Goal: Check status: Check status

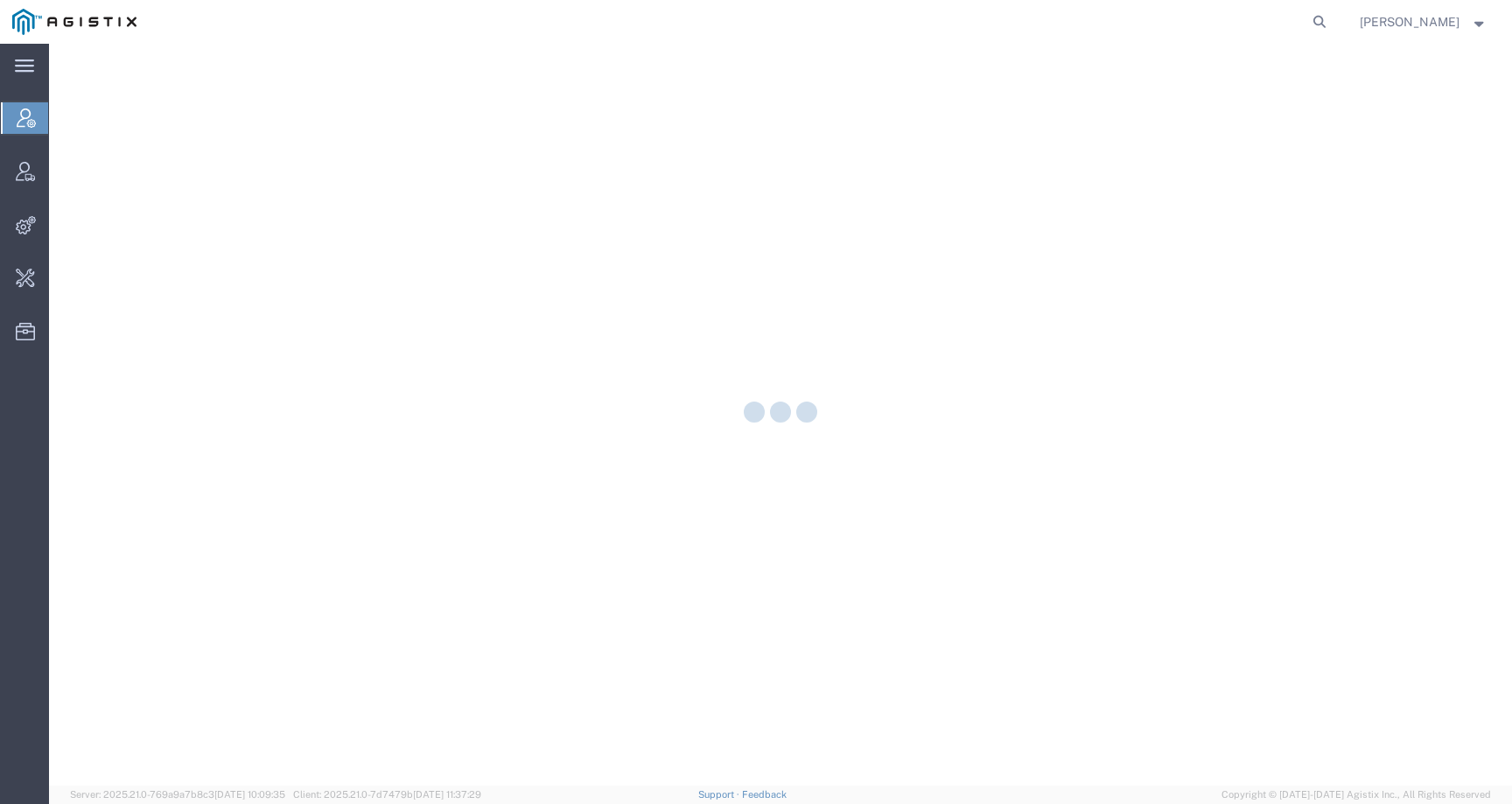
drag, startPoint x: 1332, startPoint y: 16, endPoint x: 1302, endPoint y: 17, distance: 30.0
click at [1332, 16] on icon at bounding box center [1319, 21] width 24 height 24
click at [1278, 18] on input "search" at bounding box center [1041, 21] width 532 height 42
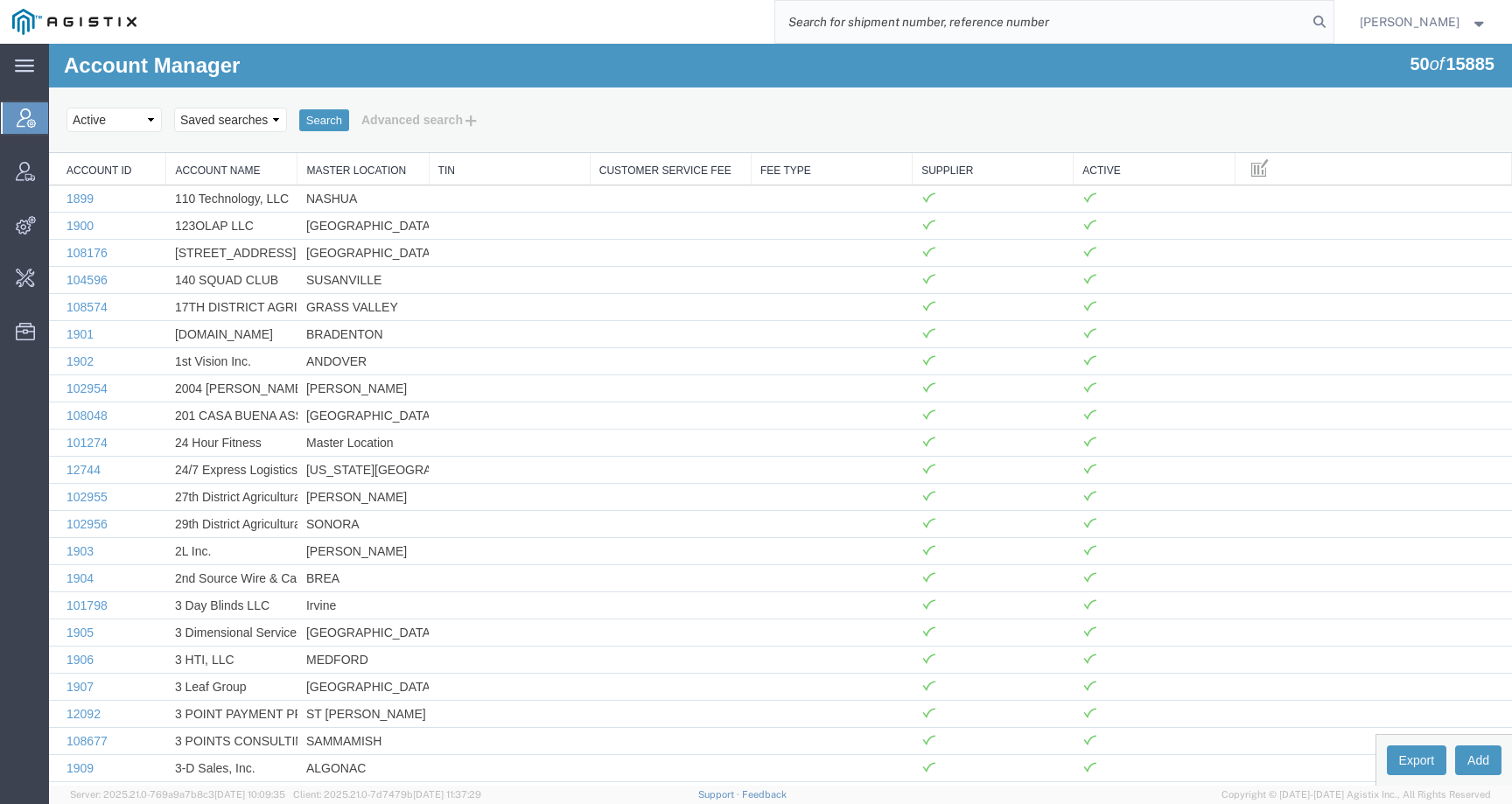
paste input "57110960"
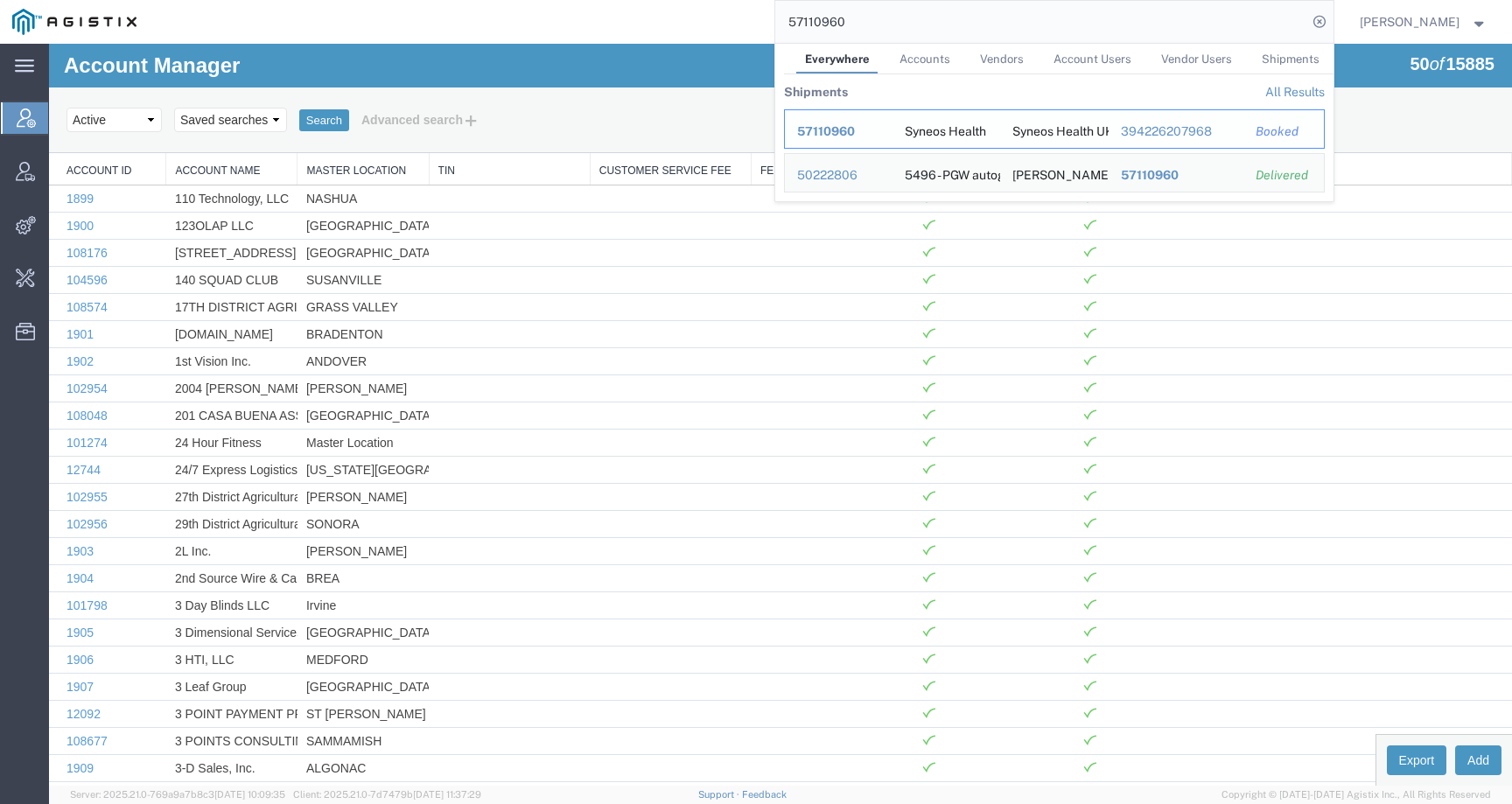
click at [836, 125] on span "57110960" at bounding box center [826, 131] width 58 height 14
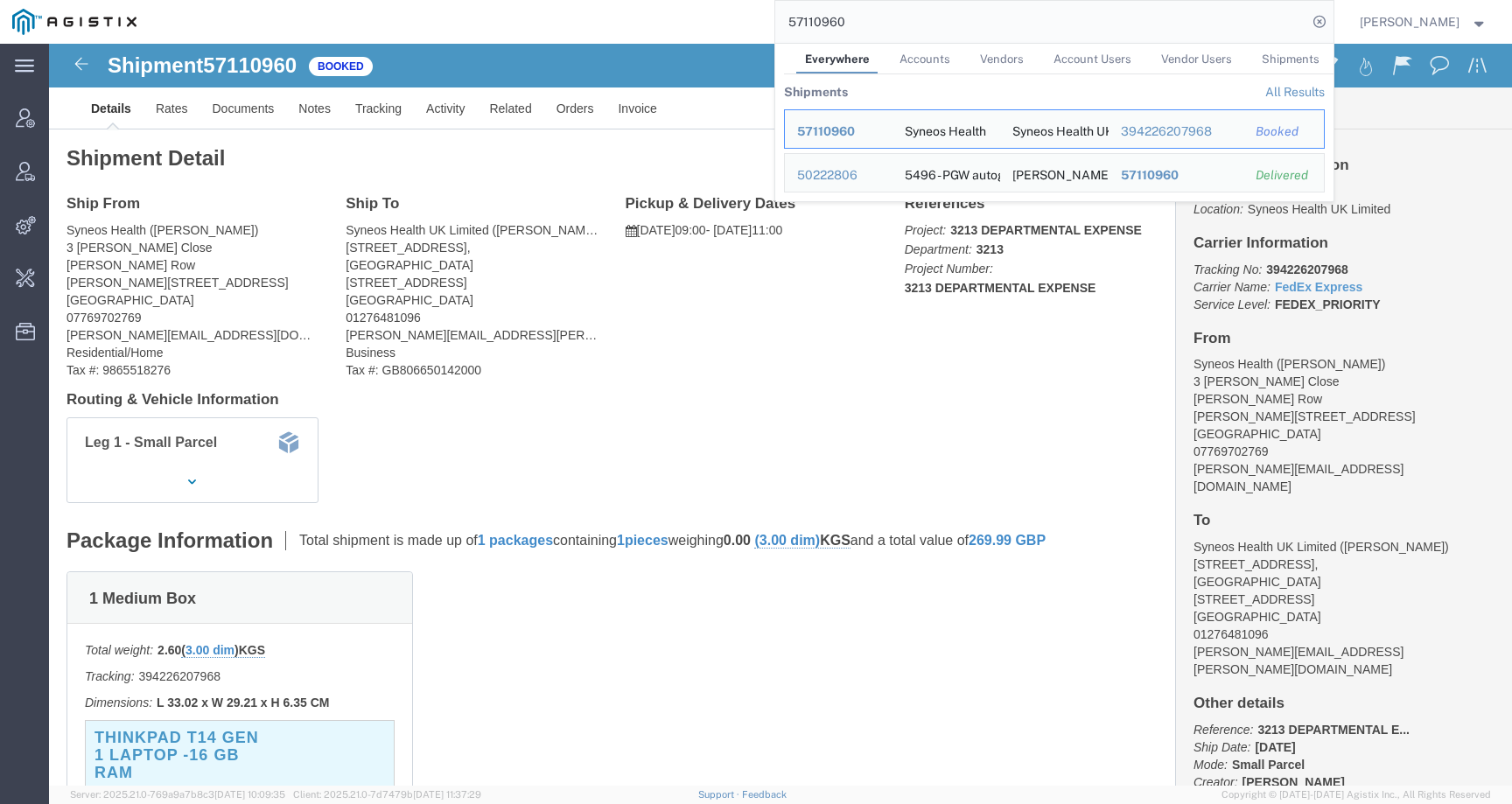
drag, startPoint x: 889, startPoint y: 28, endPoint x: 764, endPoint y: 10, distance: 126.3
click at [764, 10] on div "57110960 Everywhere Accounts Vendors Account Users Vendor Users Shipments Shipm…" at bounding box center [741, 21] width 1184 height 44
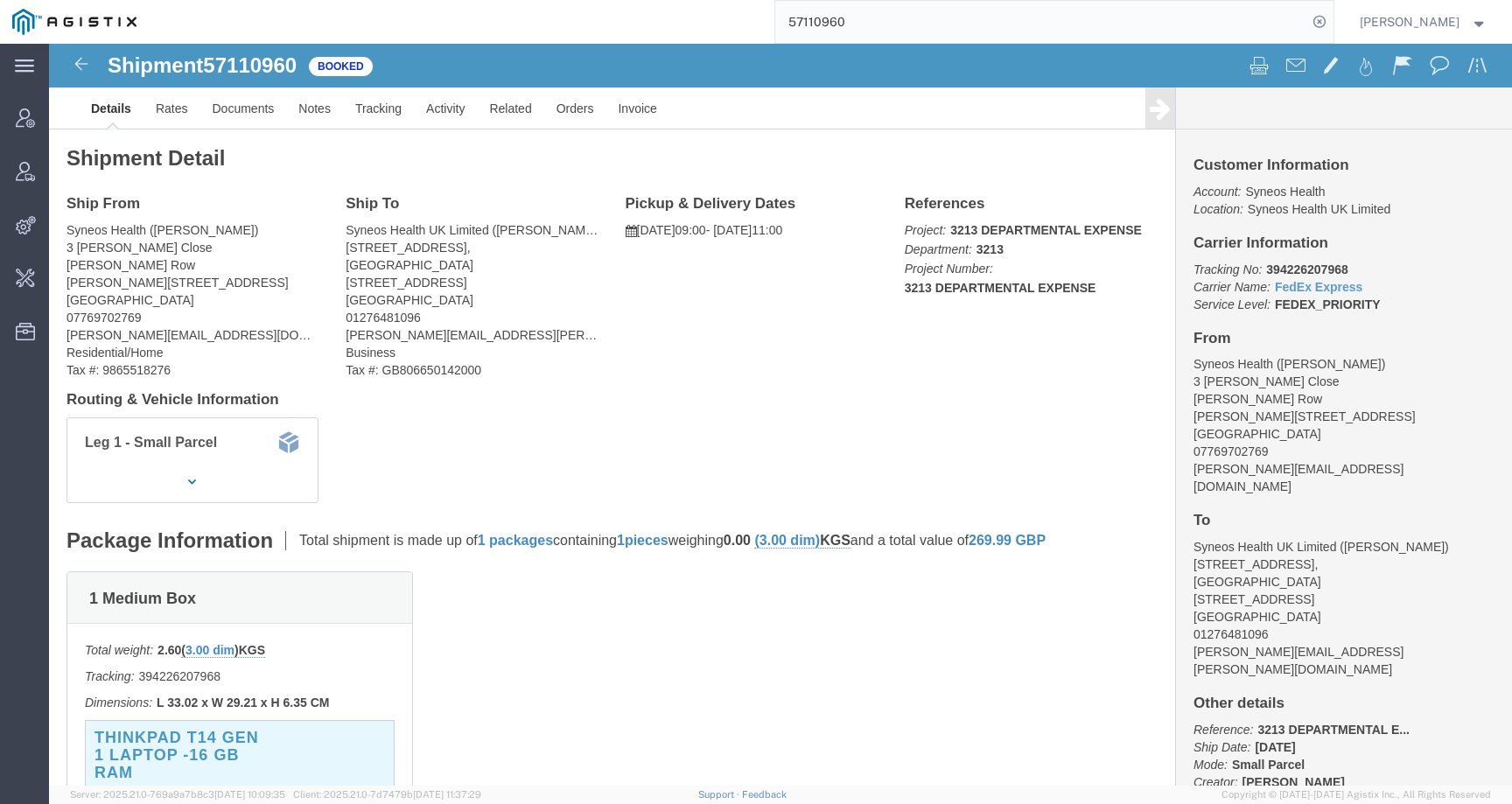
type input "s"
type input "offline@syneos"
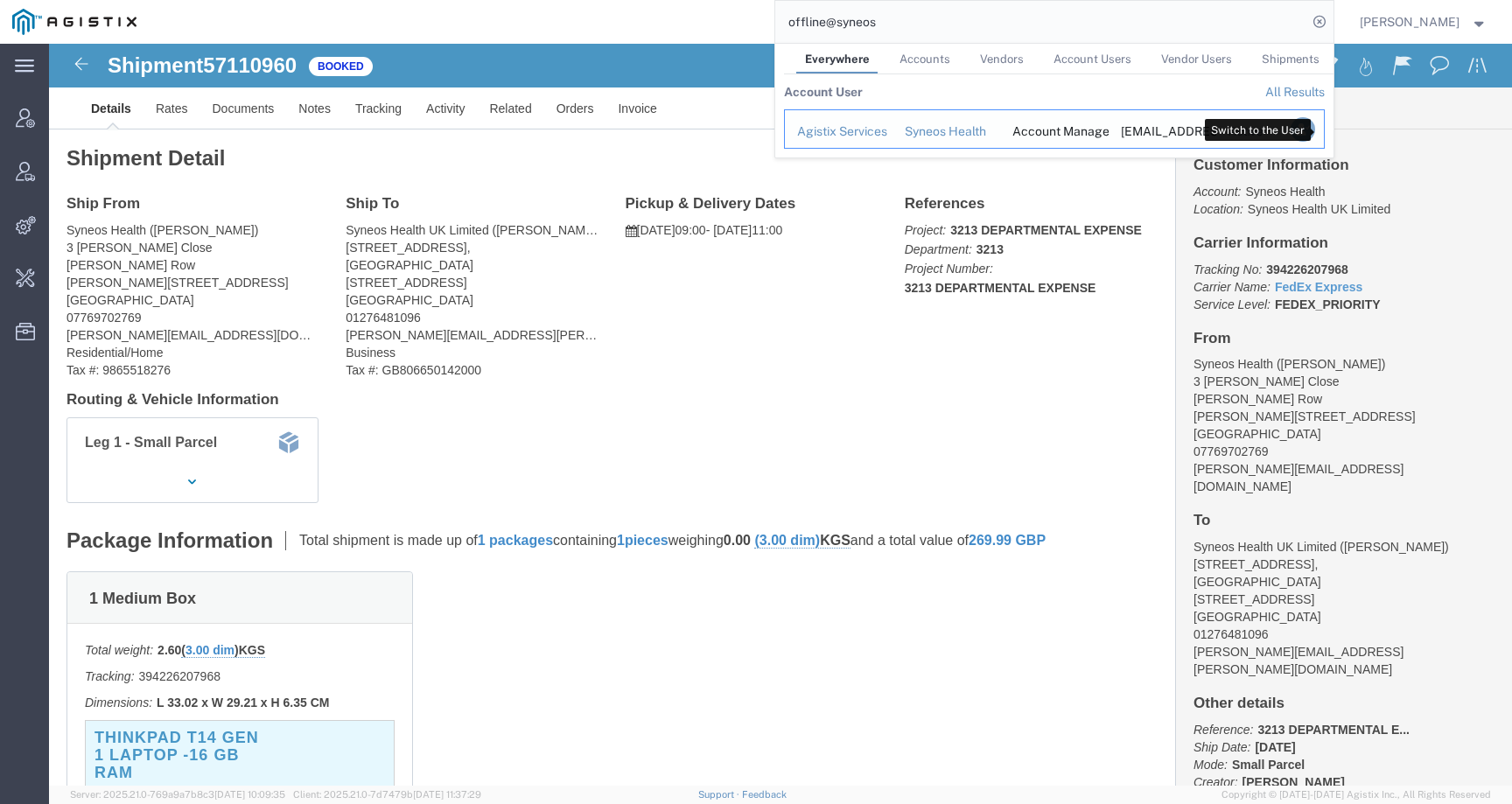
click at [1314, 131] on icon "Search Results" at bounding box center [1301, 129] width 24 height 24
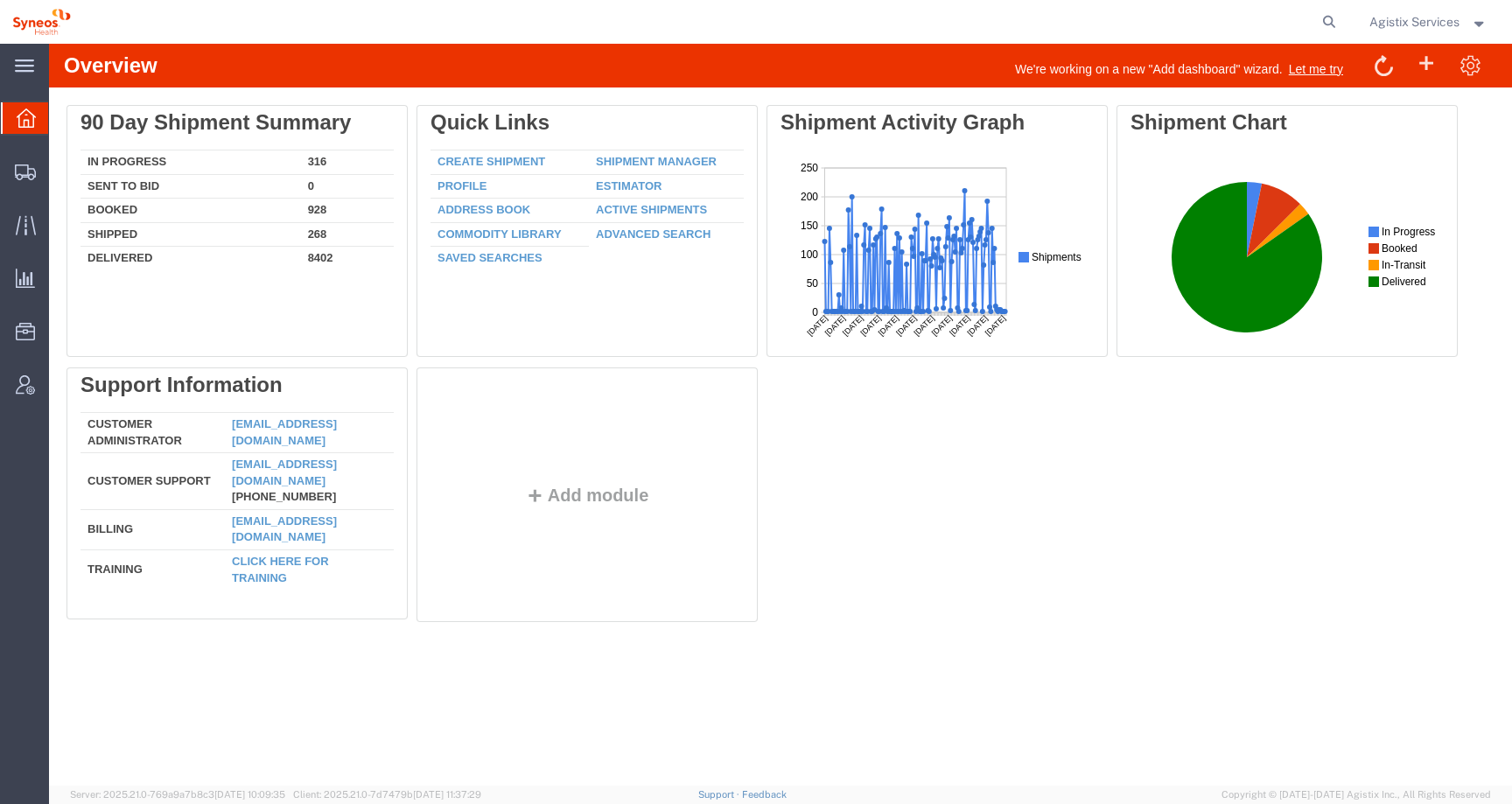
click at [1340, 19] on form at bounding box center [1330, 21] width 28 height 44
click at [1323, 19] on icon at bounding box center [1329, 21] width 24 height 24
click at [1287, 19] on input "search" at bounding box center [1051, 21] width 532 height 42
paste input "57110960"
type input "57110960"
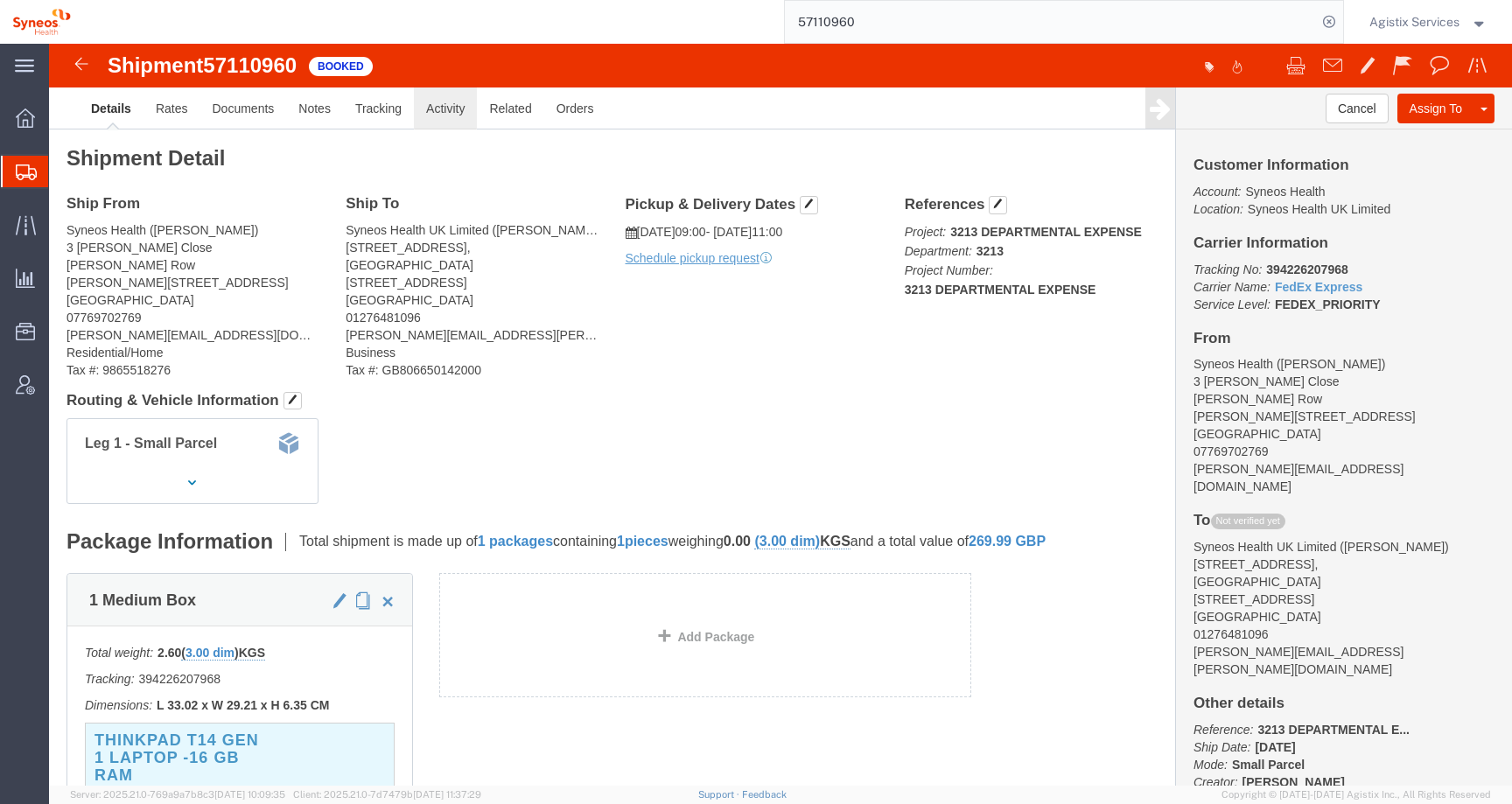
click link "Activity"
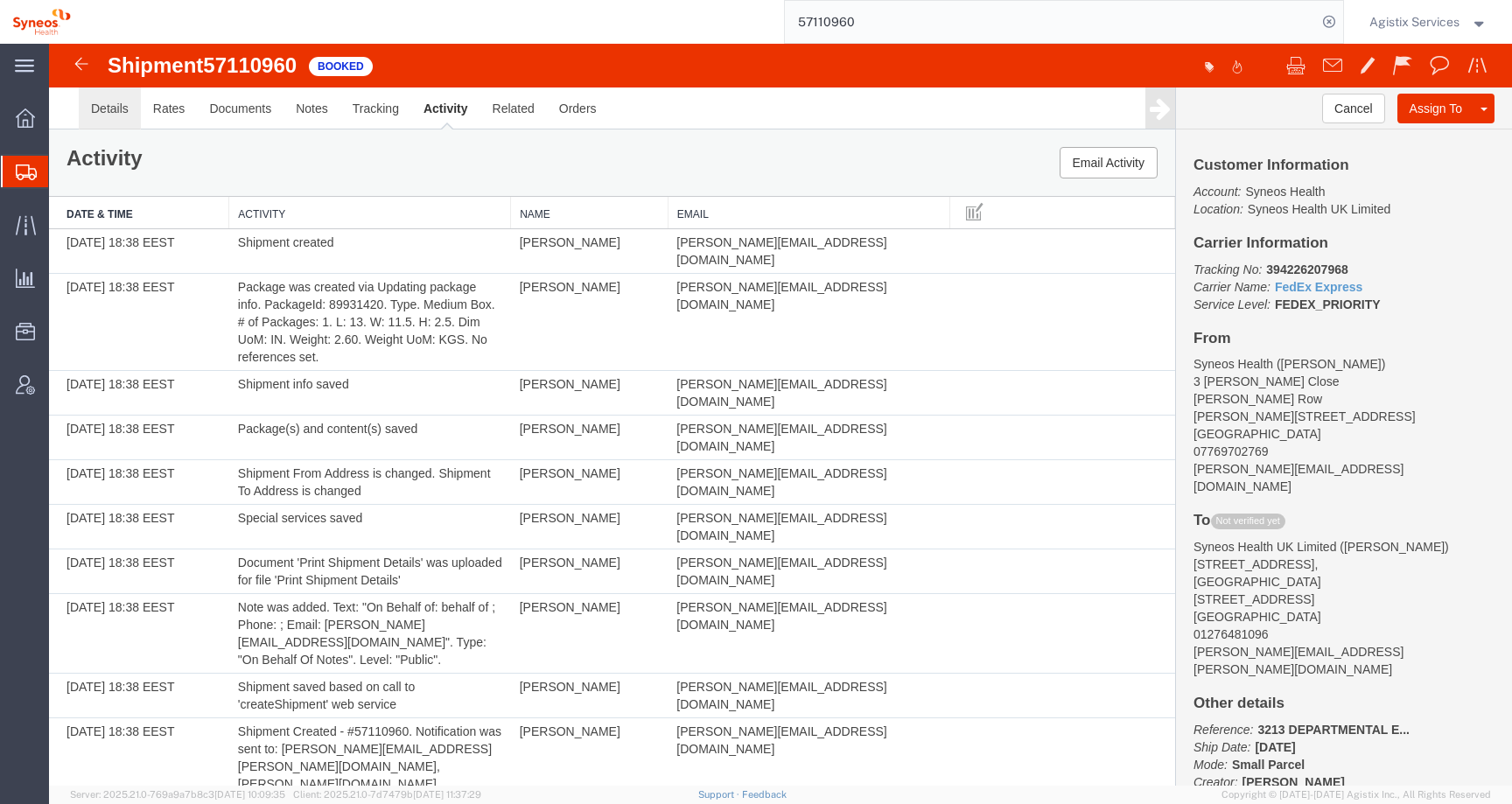
click at [133, 106] on link "Details" at bounding box center [110, 108] width 62 height 42
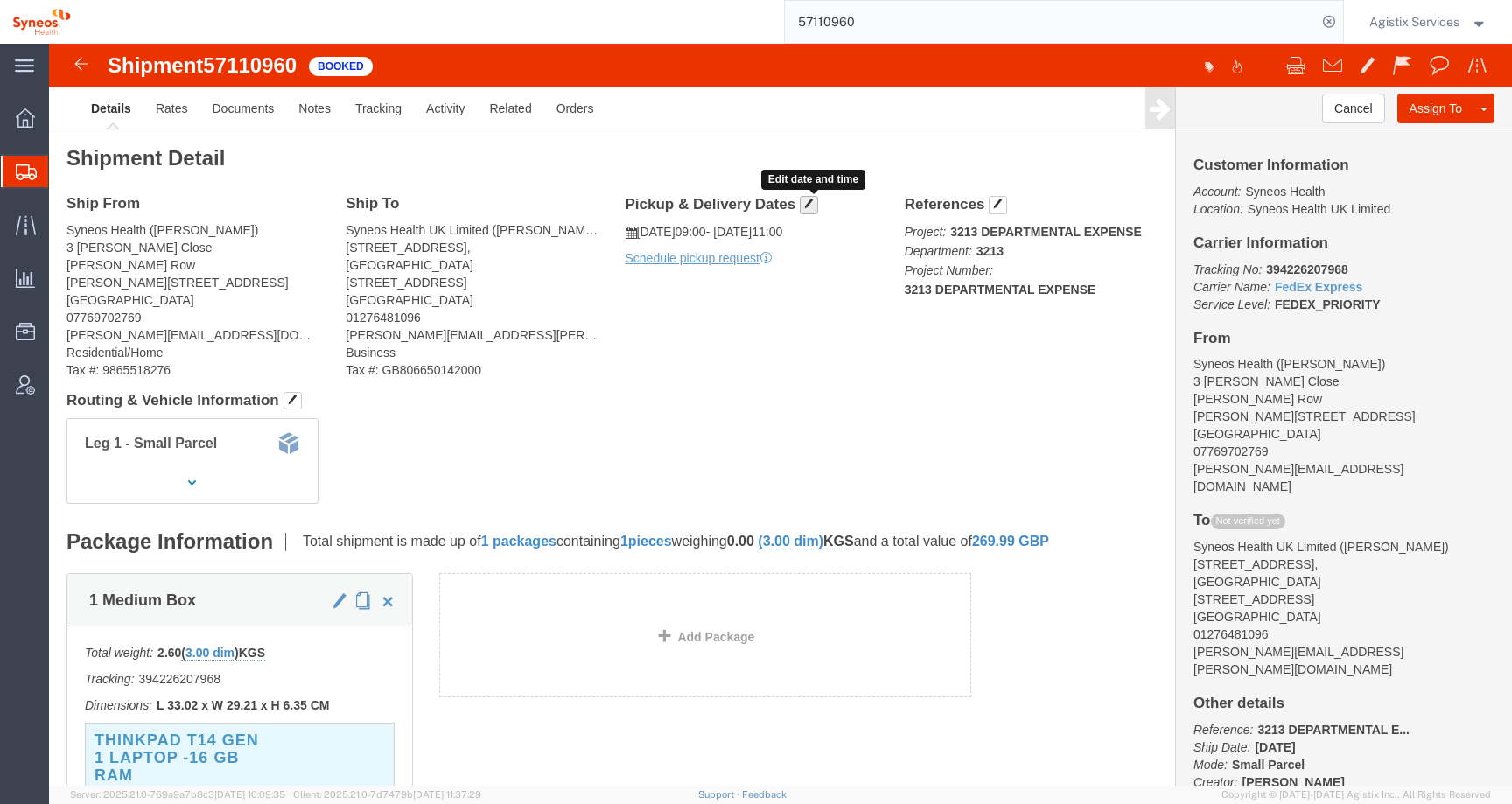
click button "button"
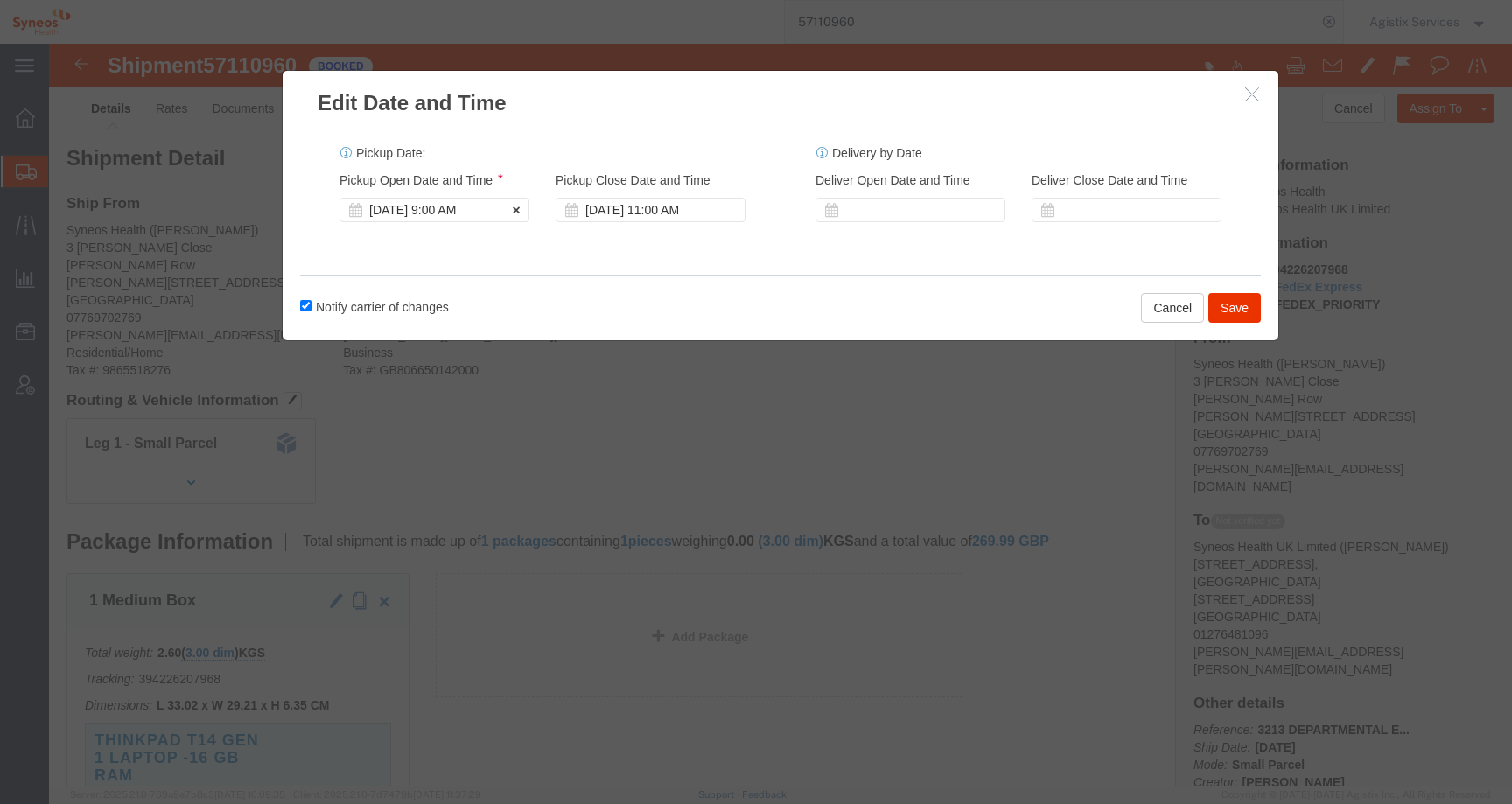
click div "Oct 15 2025 9:00 AM"
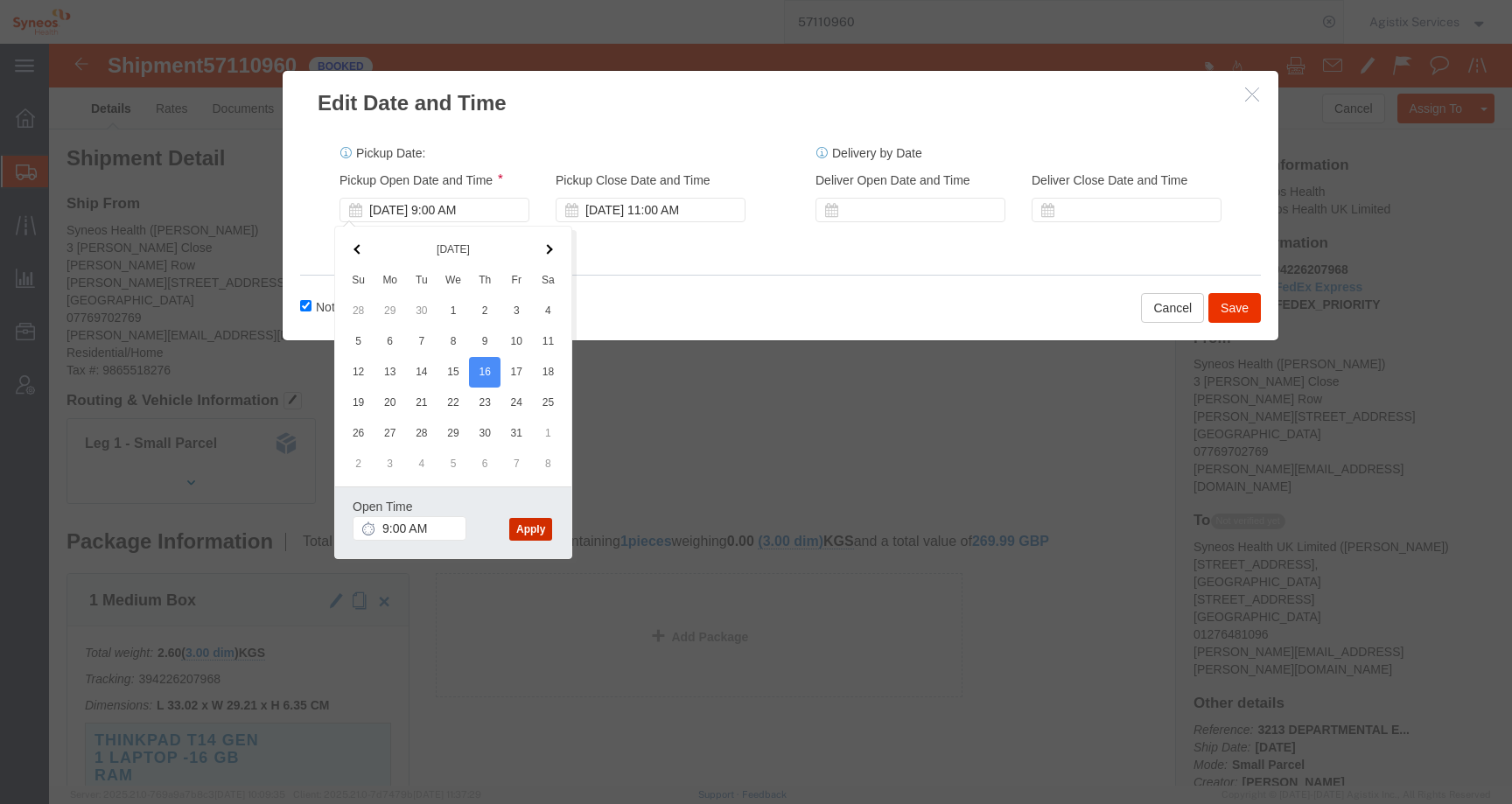
click button "Apply"
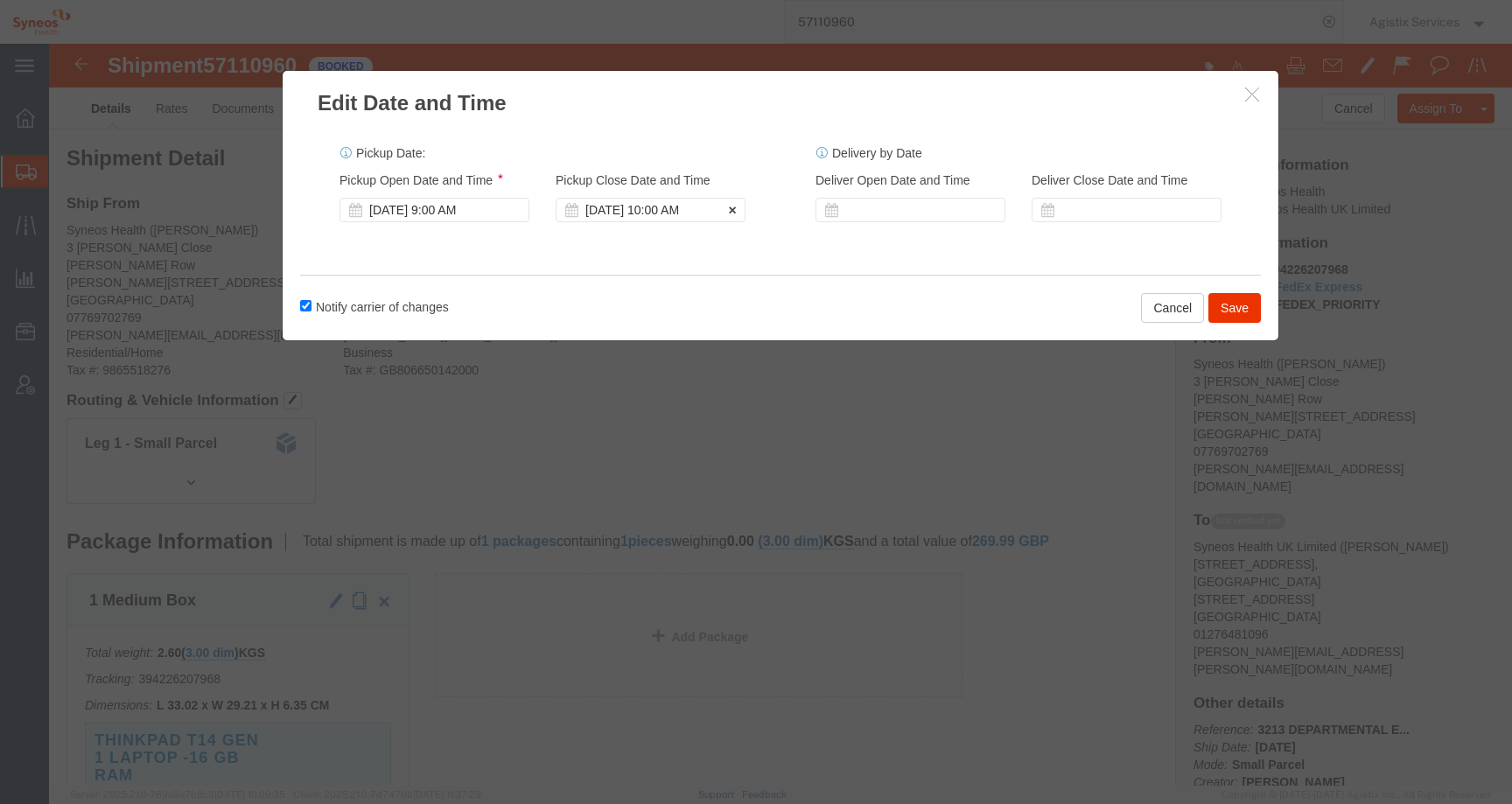
click div "Oct 16 2025 10:00 AM"
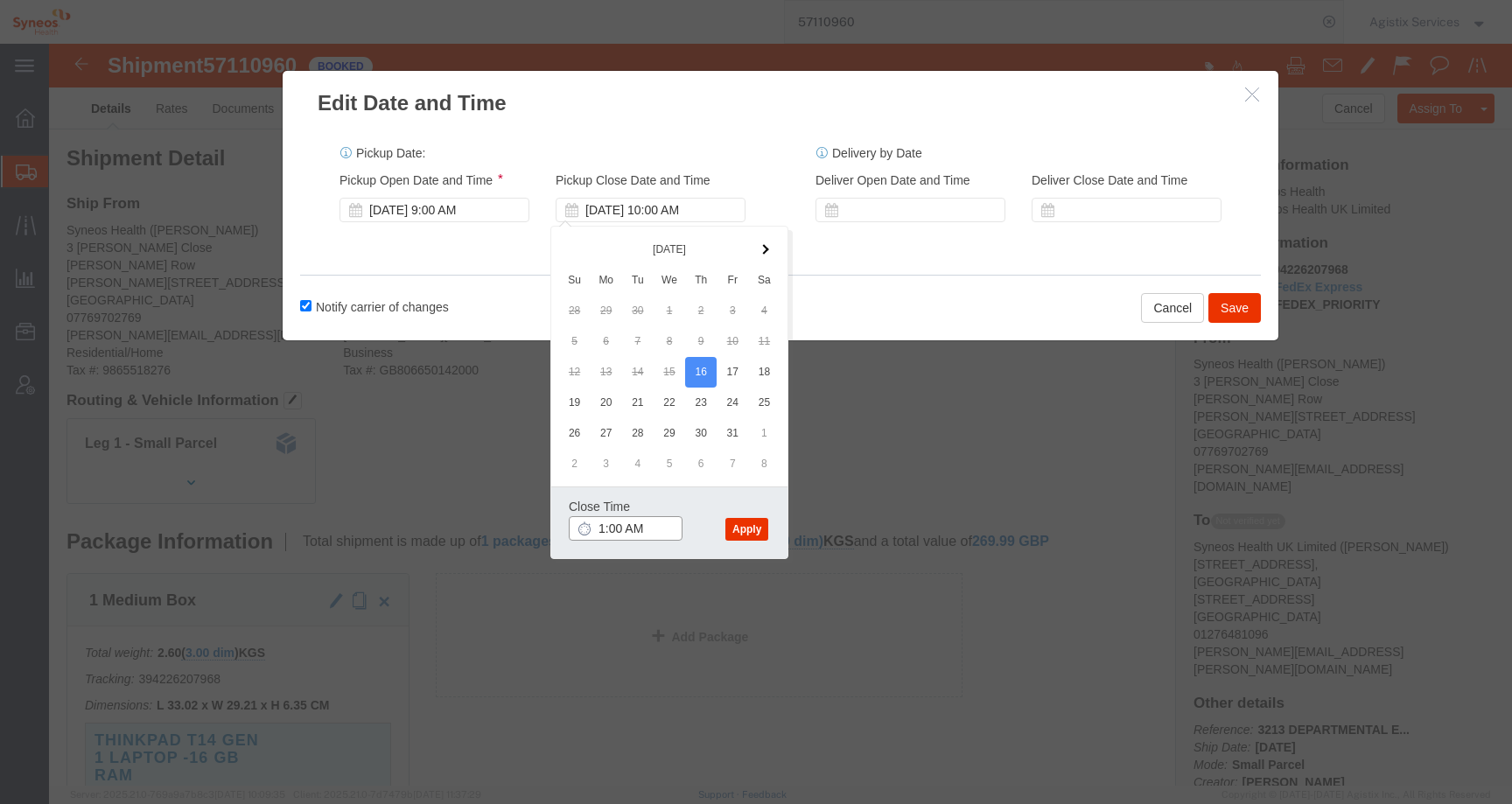
click input "1:00 AM"
type input "1:00 PM"
click button "Apply"
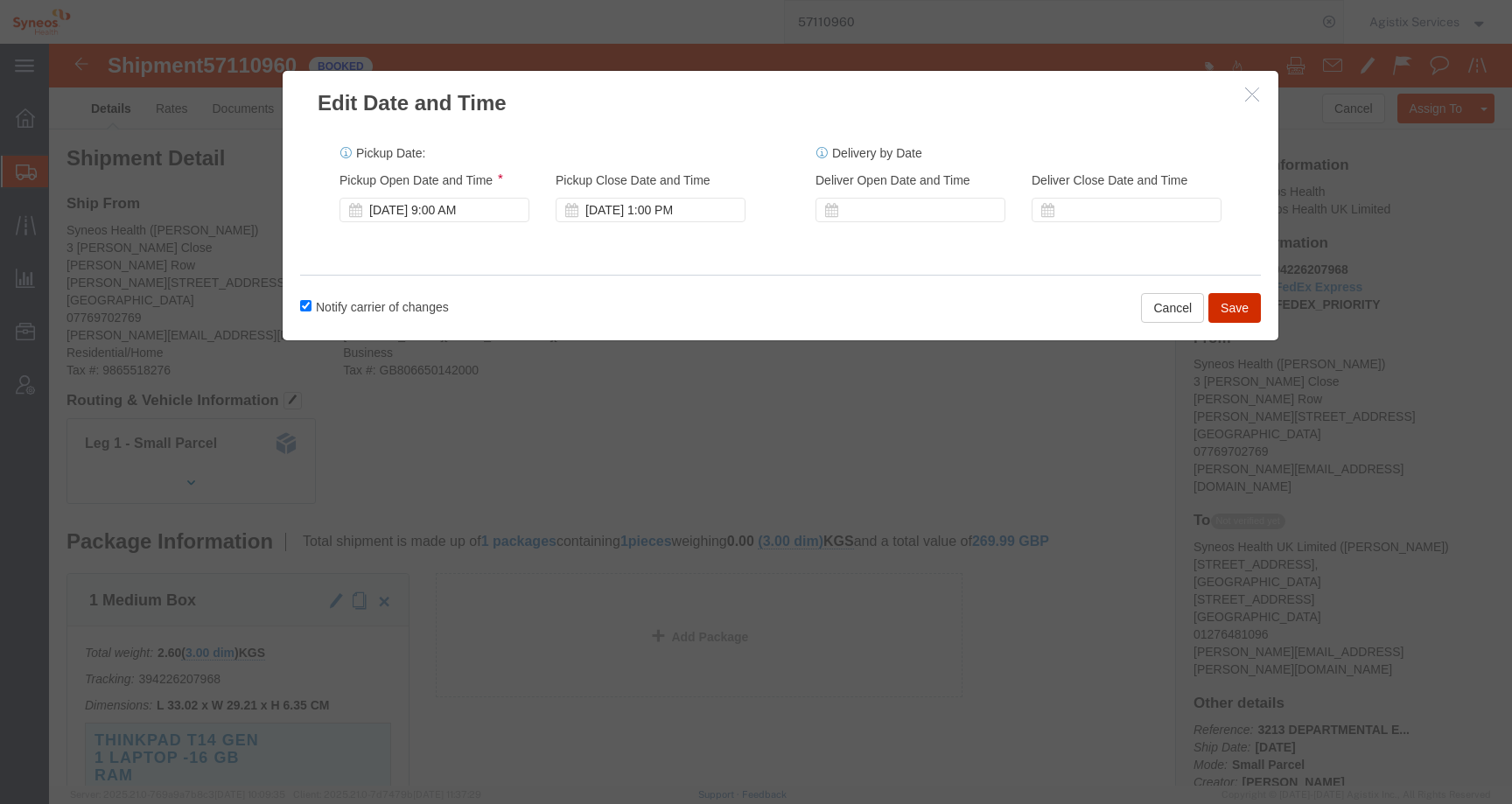
click button "Save"
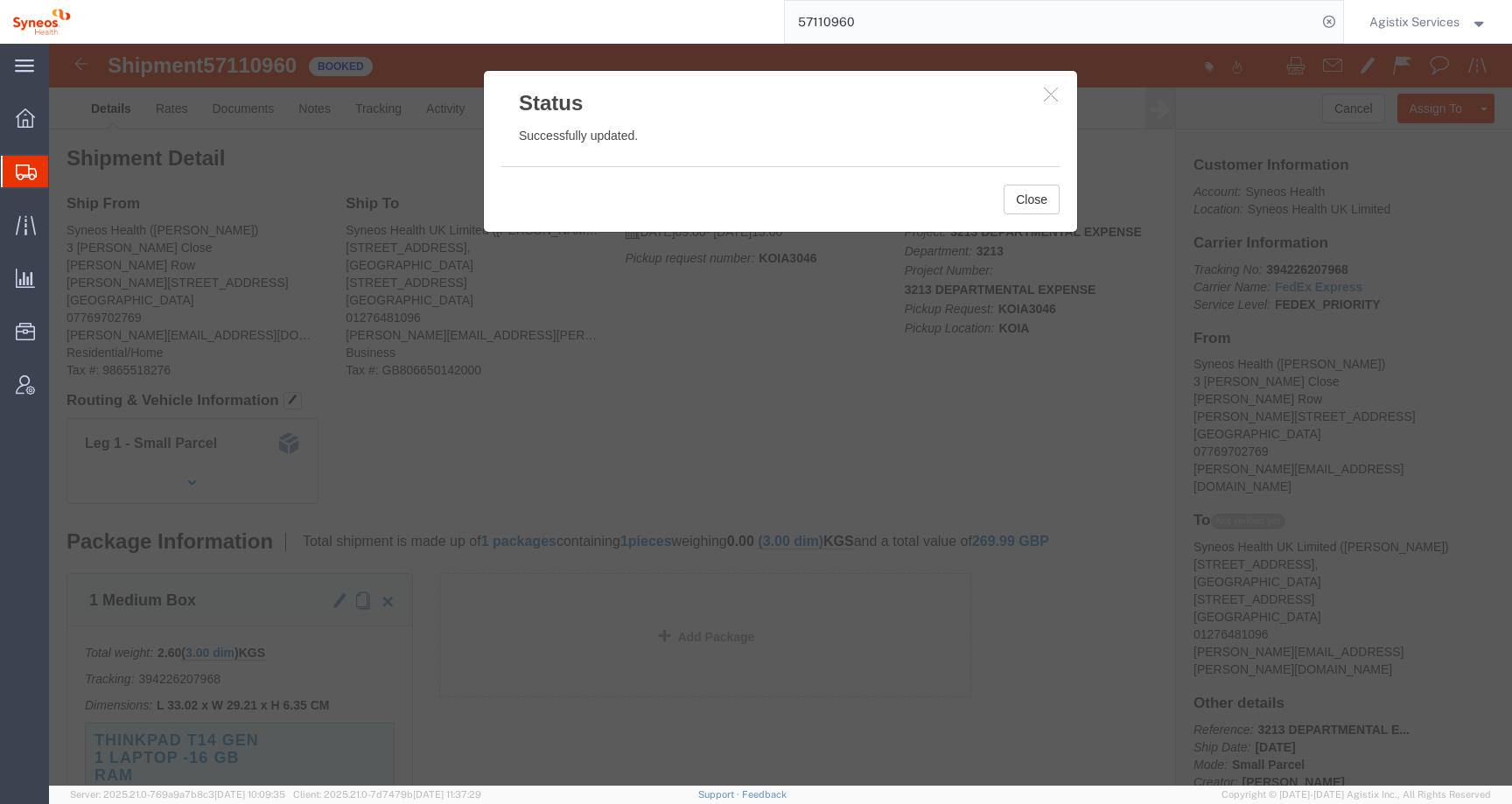
click button "button"
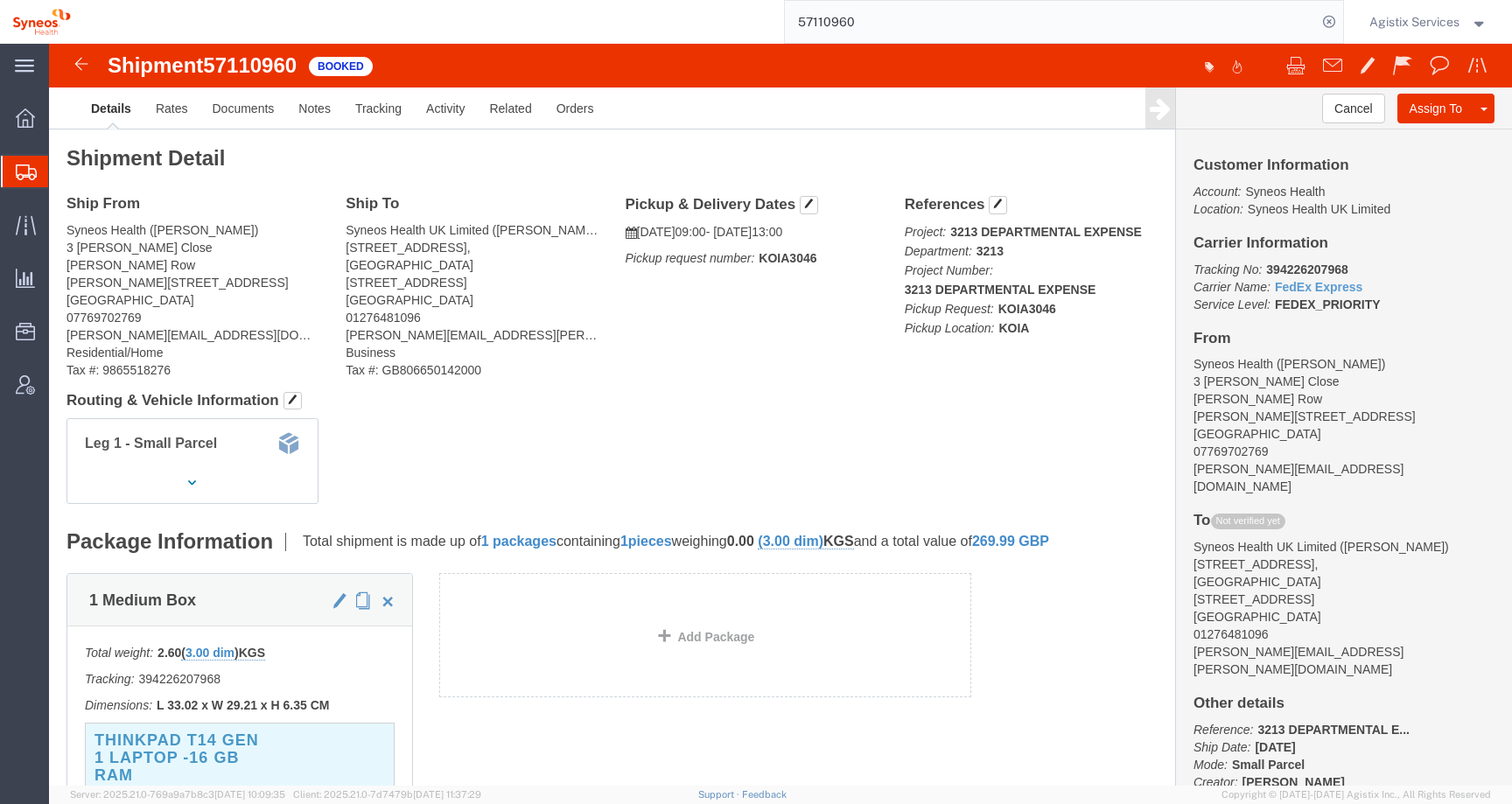
click b "KOIA3046"
copy b "KOIA3046"
click at [1437, 20] on span "Agistix Services" at bounding box center [1415, 22] width 90 height 19
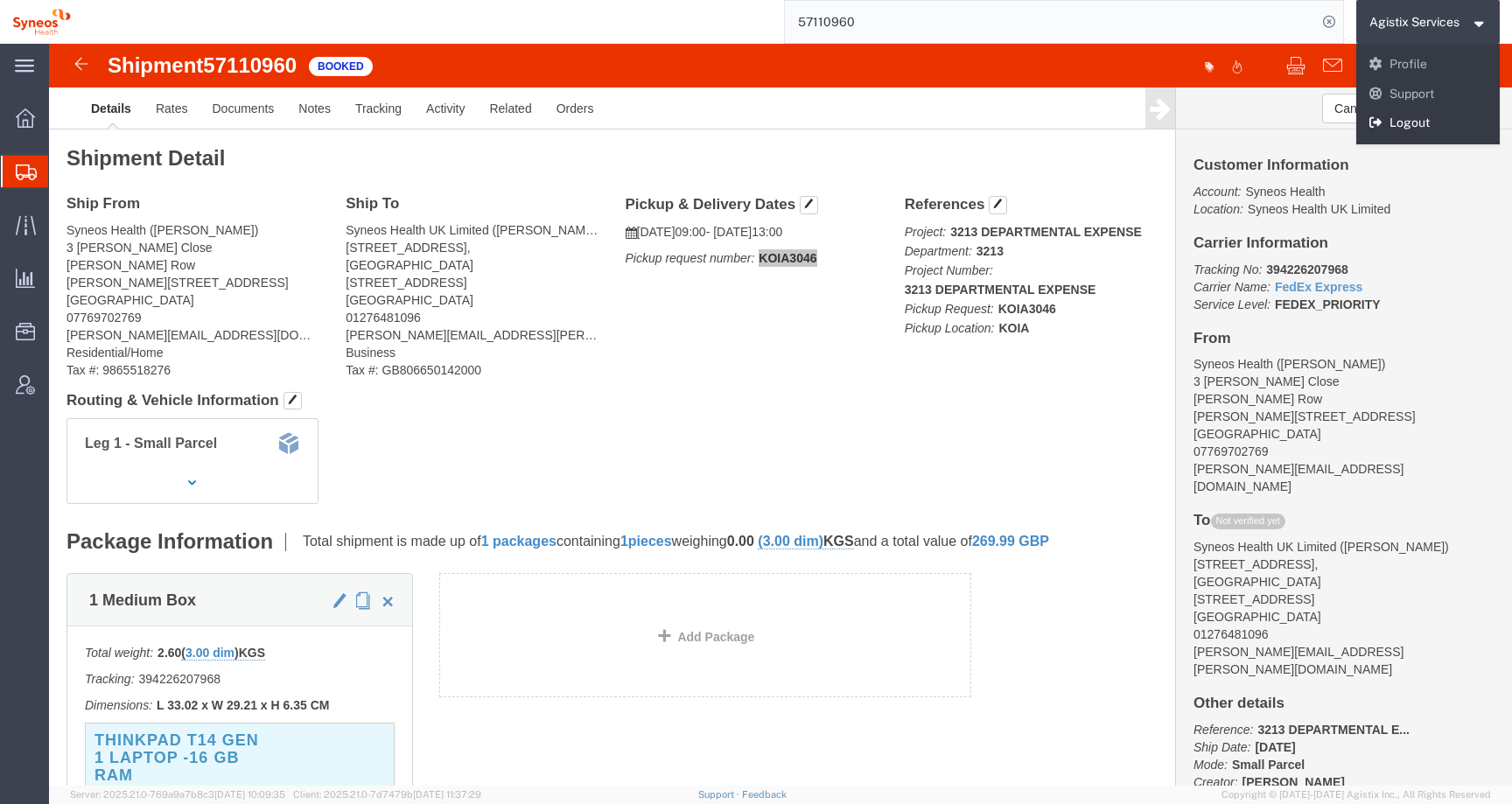
click at [1420, 120] on link "Logout" at bounding box center [1428, 123] width 144 height 30
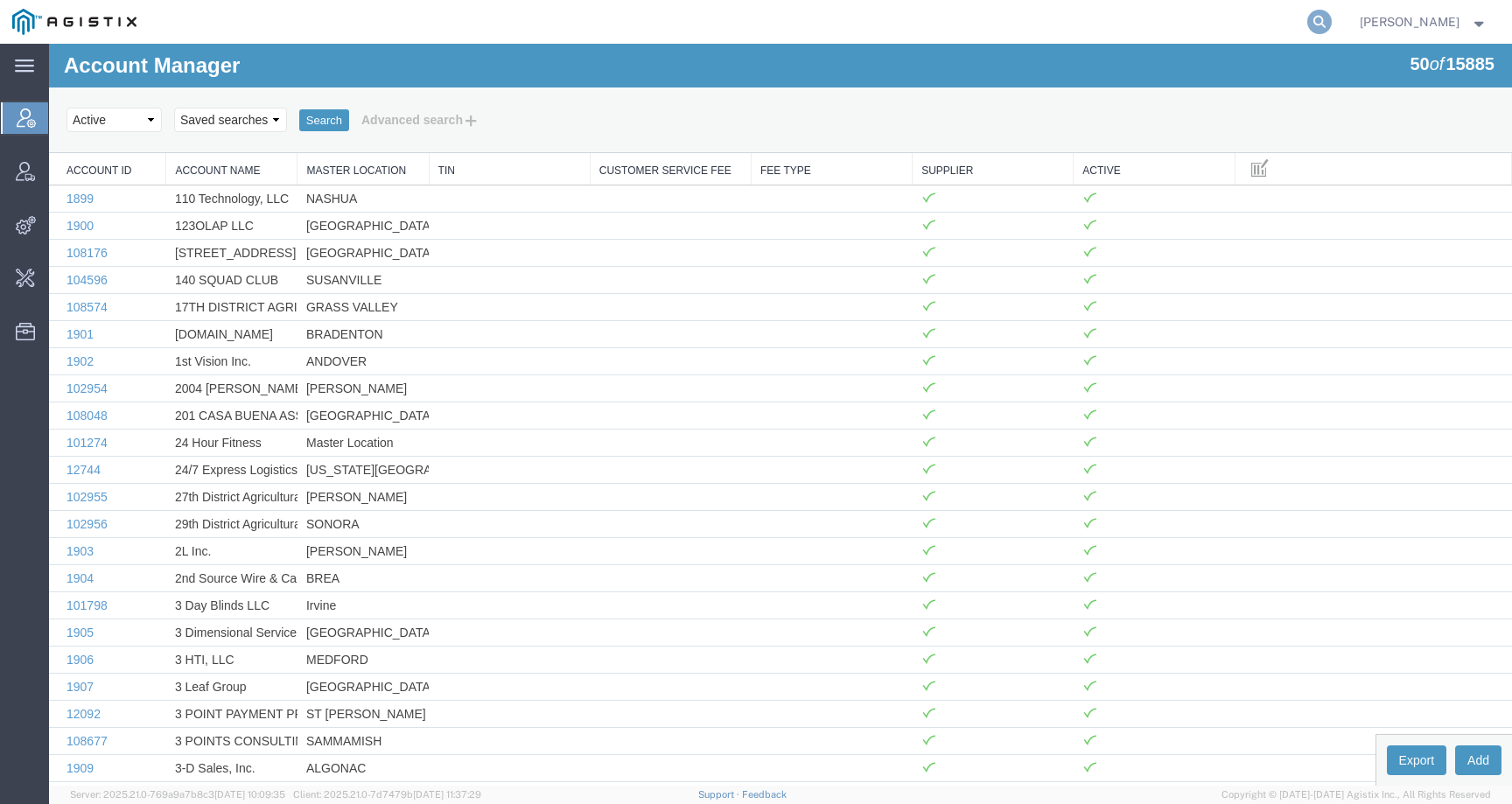
click at [1327, 17] on icon at bounding box center [1319, 21] width 24 height 24
click at [1307, 24] on input "search" at bounding box center [1041, 21] width 532 height 42
paste input "222447"
drag, startPoint x: 873, startPoint y: 25, endPoint x: 757, endPoint y: 24, distance: 116.0
click at [759, 24] on div "222447" at bounding box center [741, 21] width 1184 height 44
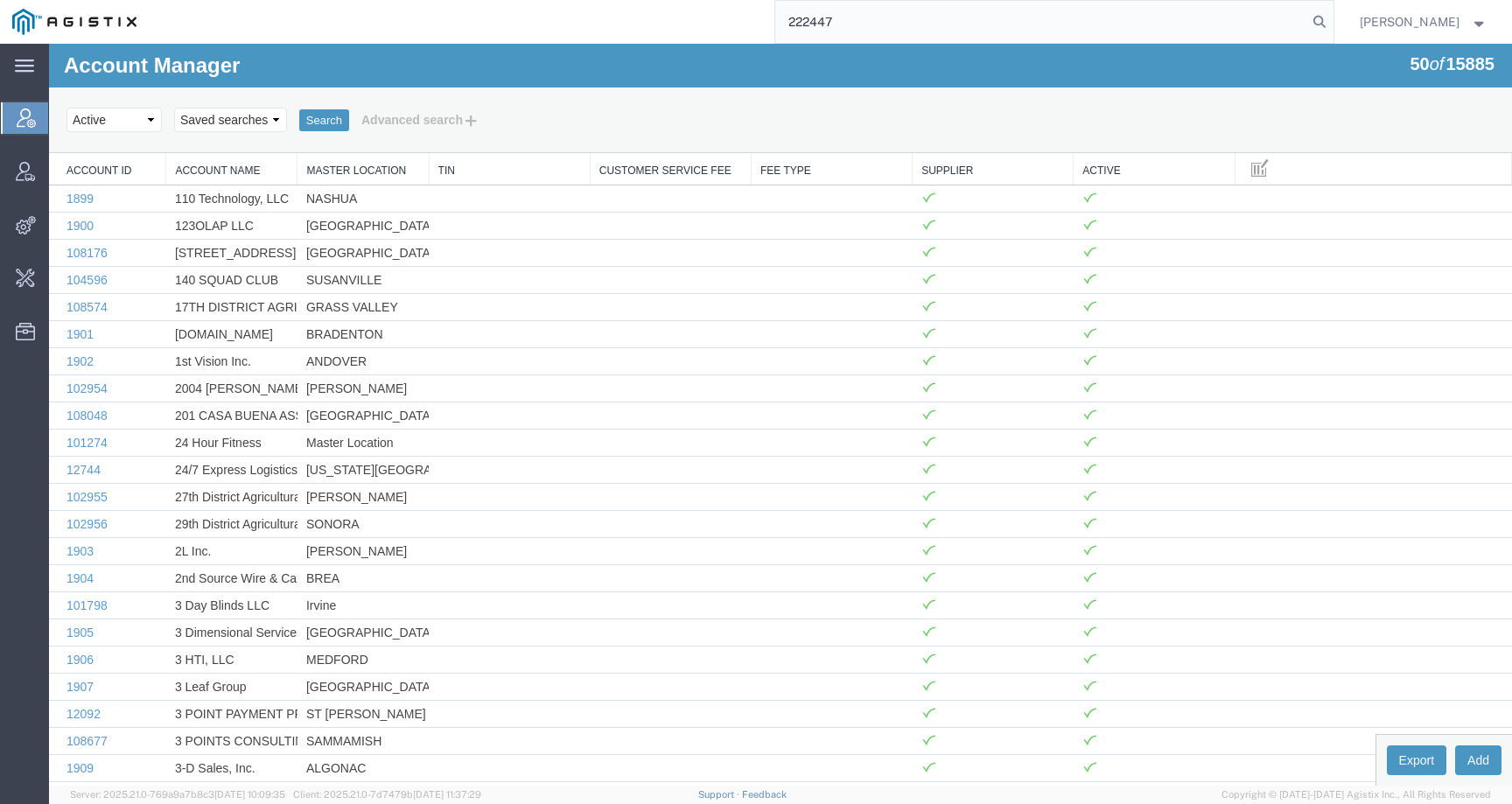
paste input "57135639"
type input "57135639"
click at [1332, 15] on icon at bounding box center [1319, 21] width 24 height 24
click at [1252, 30] on input "search" at bounding box center [1041, 21] width 532 height 42
paste input "2701230689"
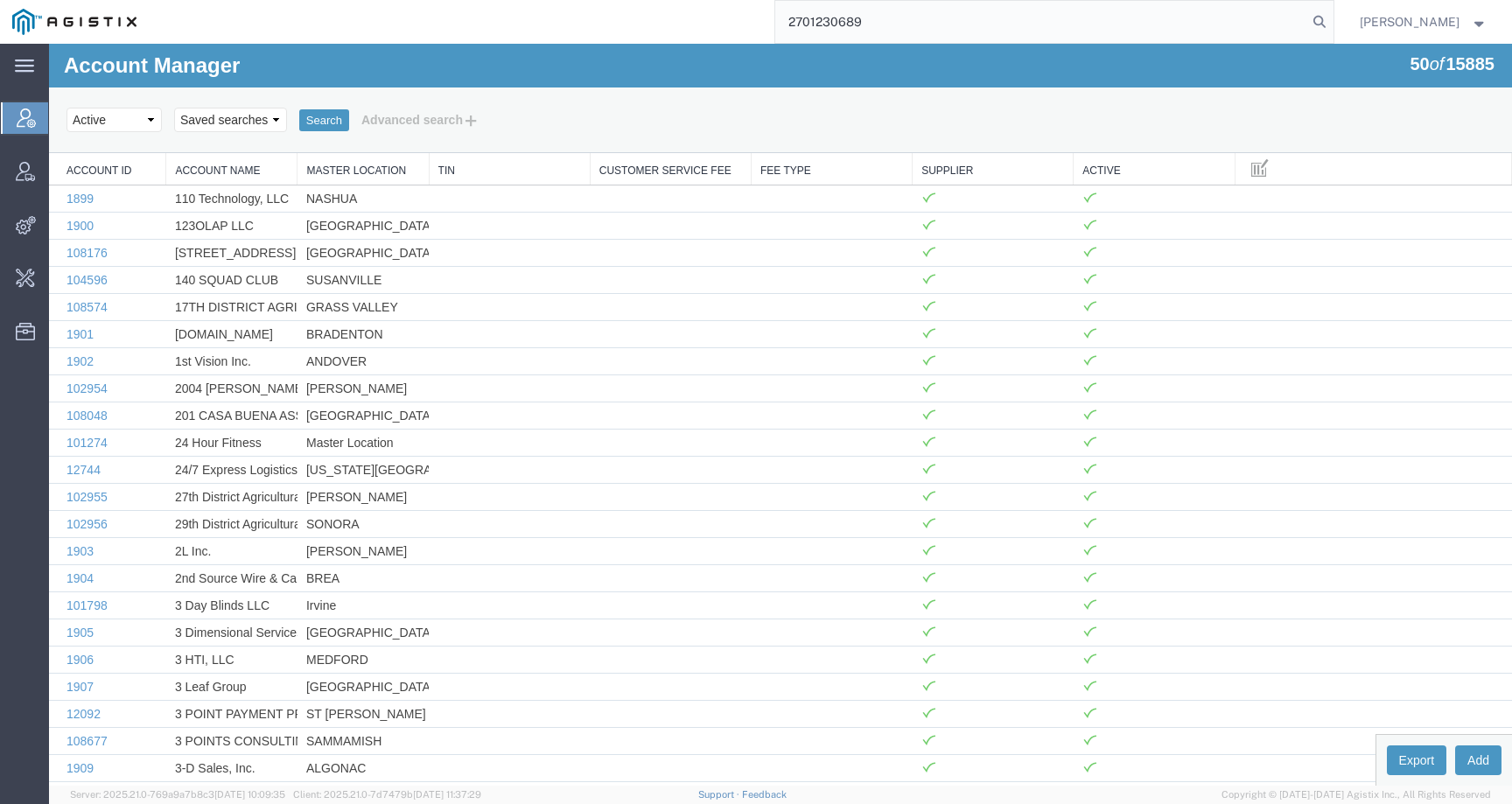
type input "2701230689"
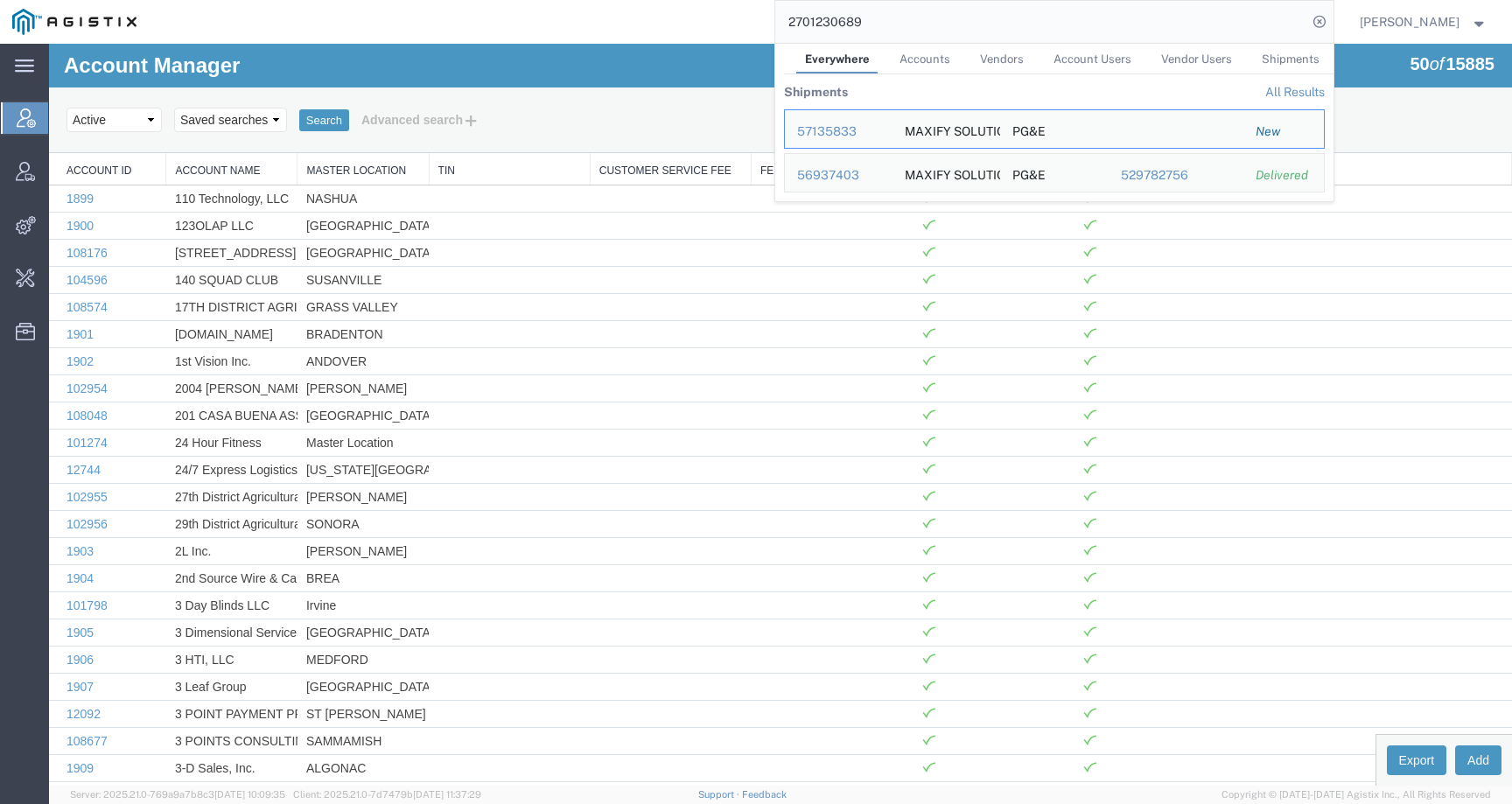
drag, startPoint x: 886, startPoint y: 25, endPoint x: 772, endPoint y: 24, distance: 114.0
click at [772, 24] on div "2701230689 Everywhere Accounts Vendors Account Users Vendor Users Shipments Shi…" at bounding box center [741, 21] width 1184 height 44
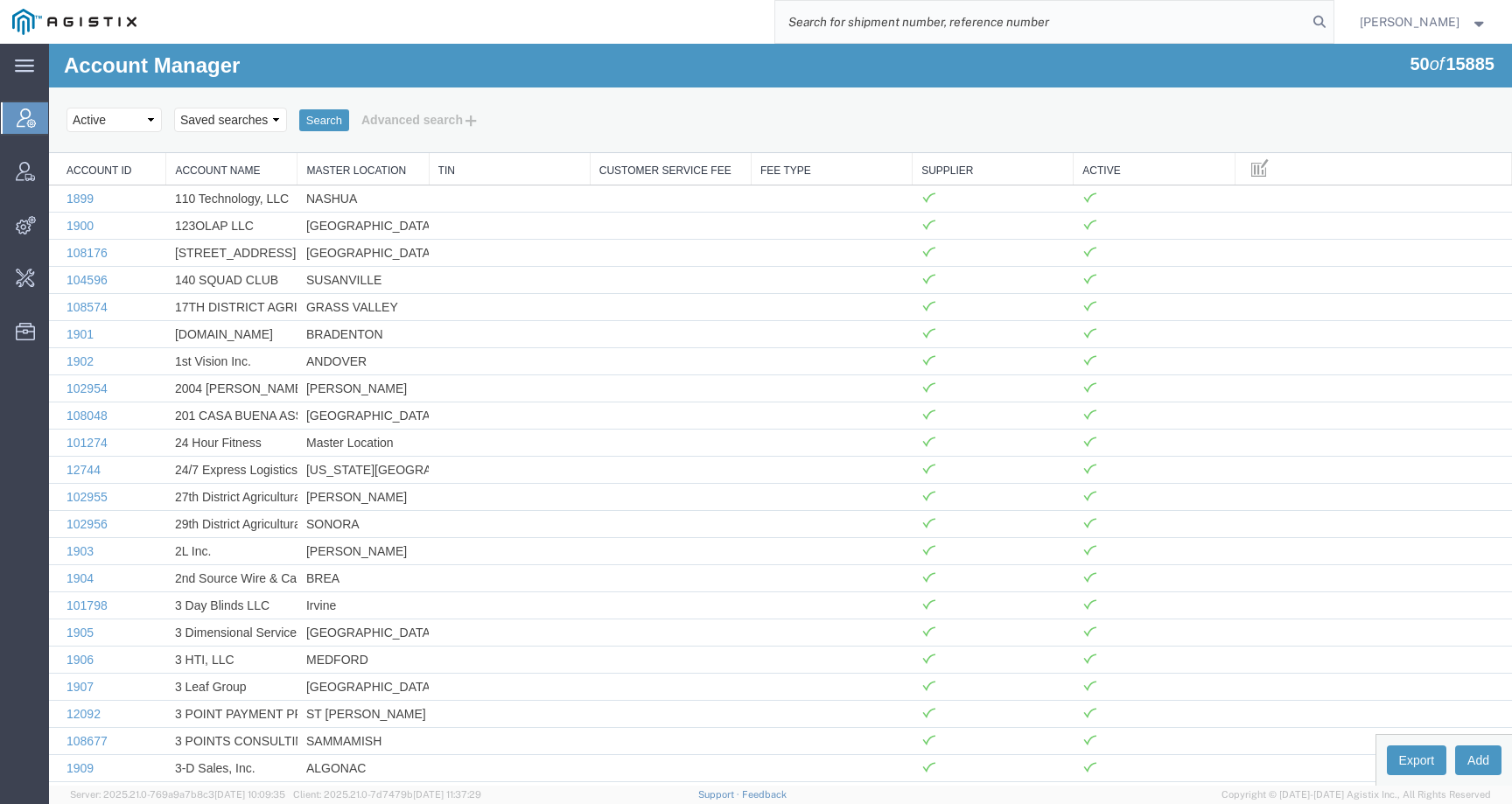
click at [1073, 24] on input "search" at bounding box center [1041, 21] width 532 height 42
paste input "PG&E"
type input "PG&E"
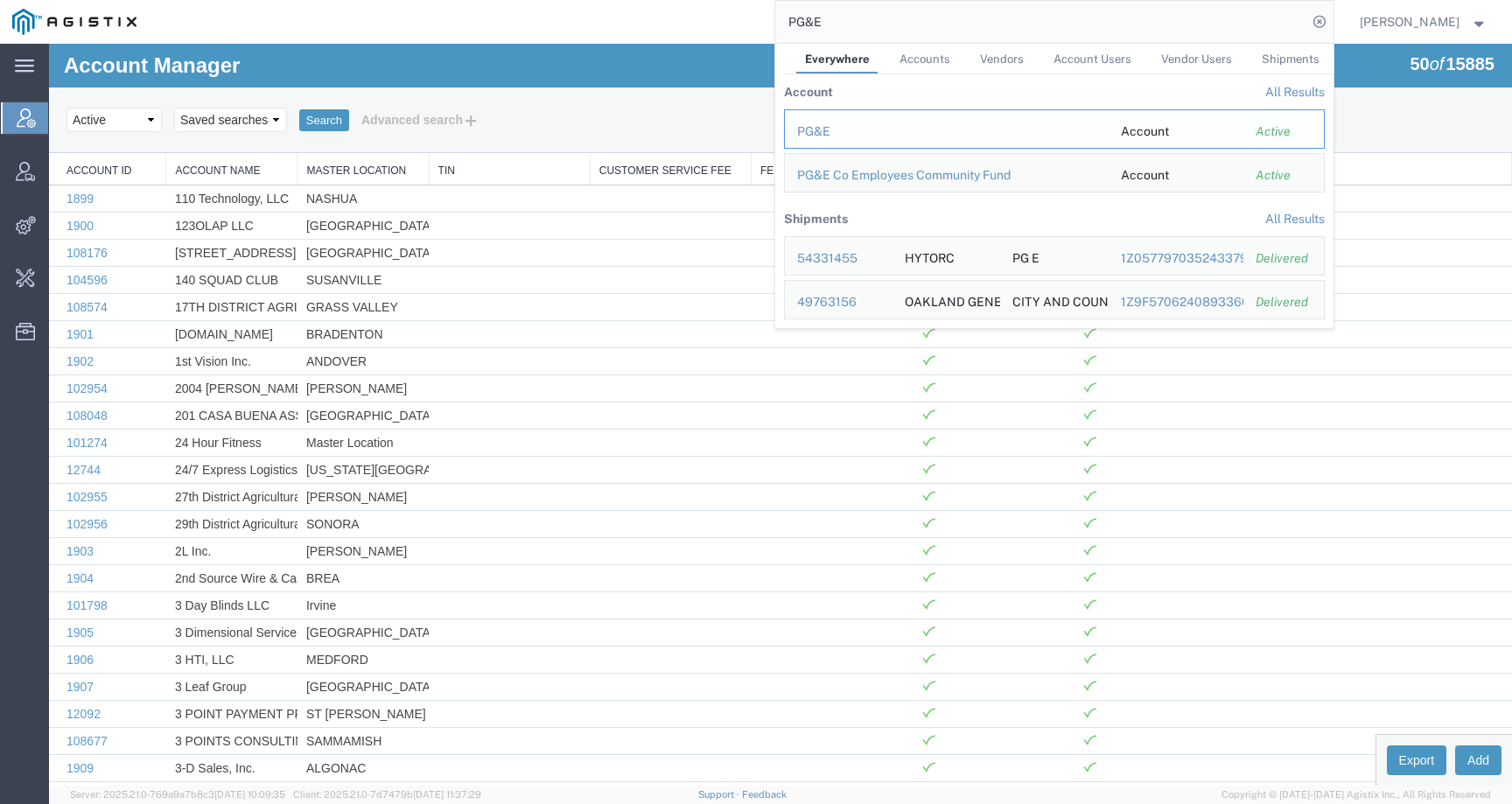
click at [830, 133] on div "PG&E" at bounding box center [947, 132] width 299 height 19
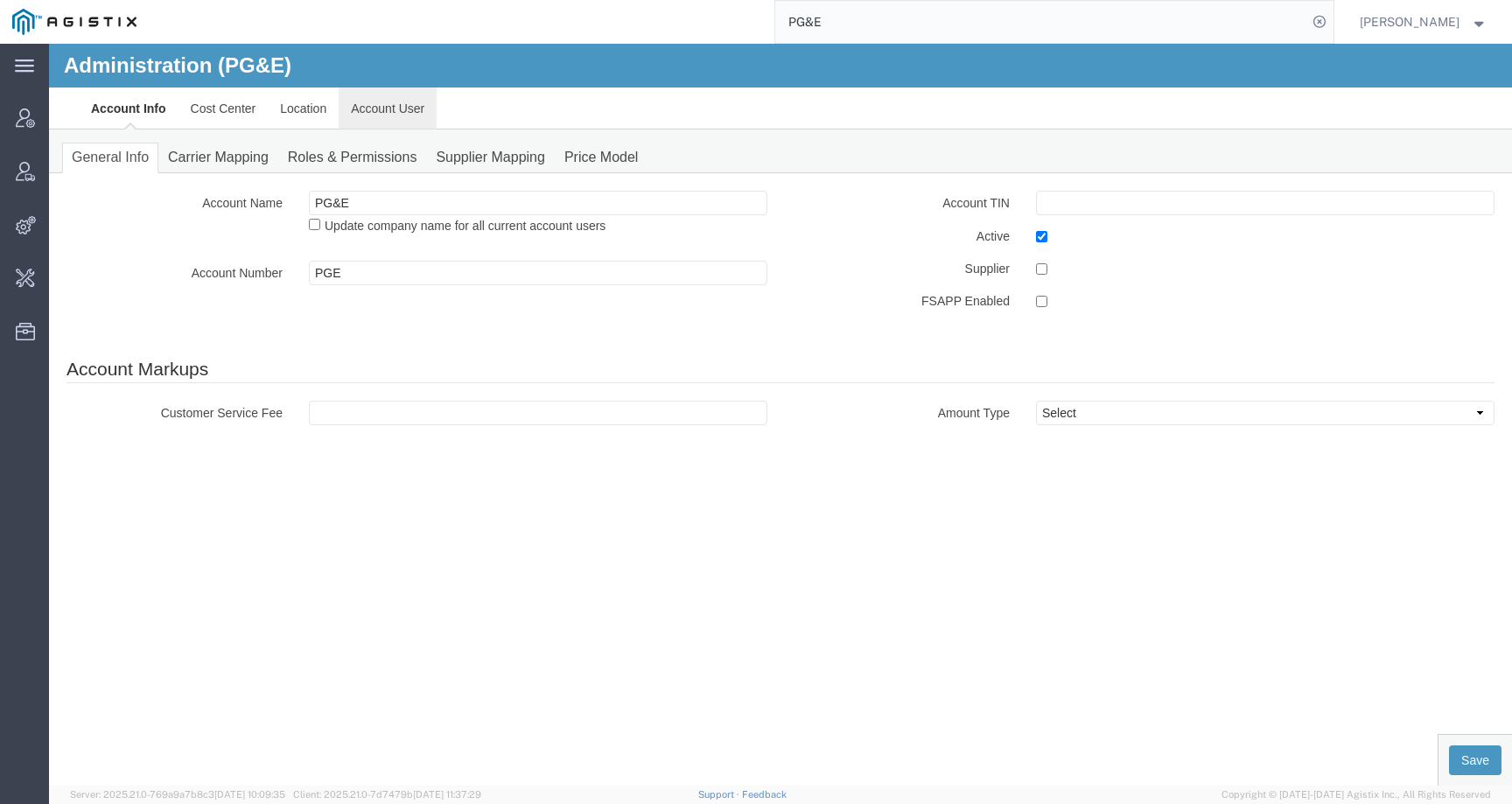
click at [379, 102] on link "Account User" at bounding box center [387, 108] width 98 height 42
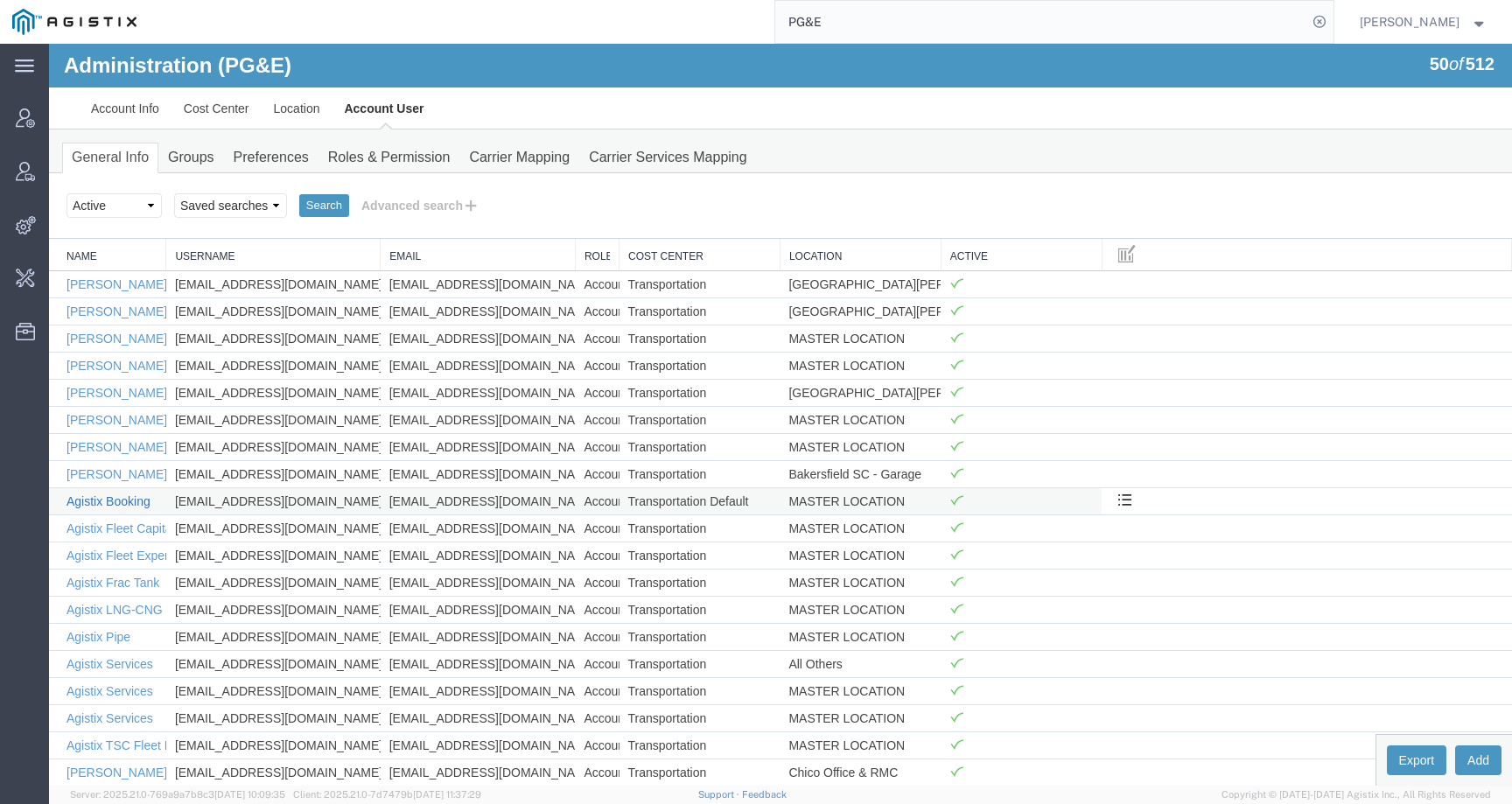
click at [123, 507] on link "Agistix Booking" at bounding box center [108, 501] width 84 height 14
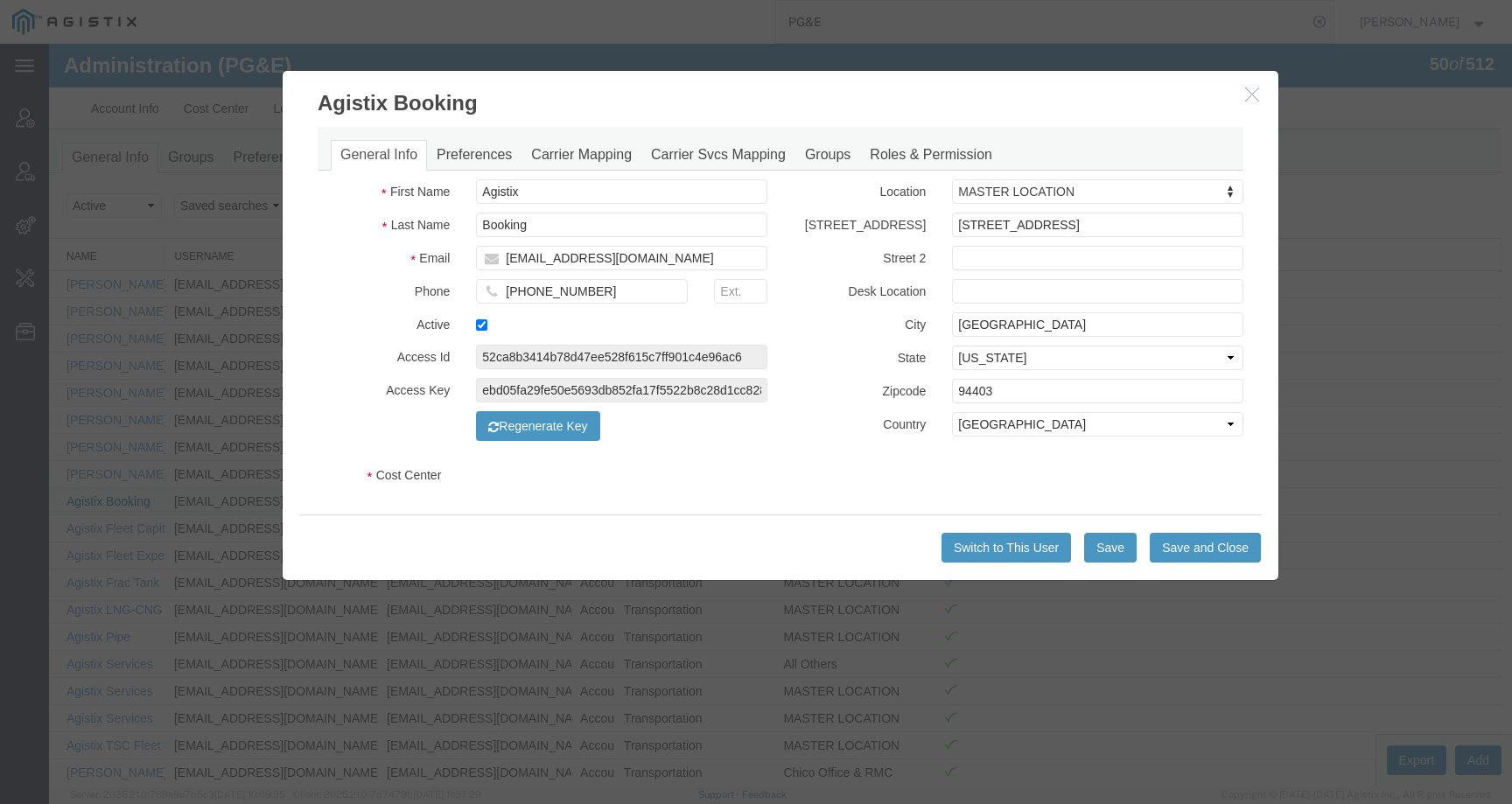
select select "COSTCENTER"
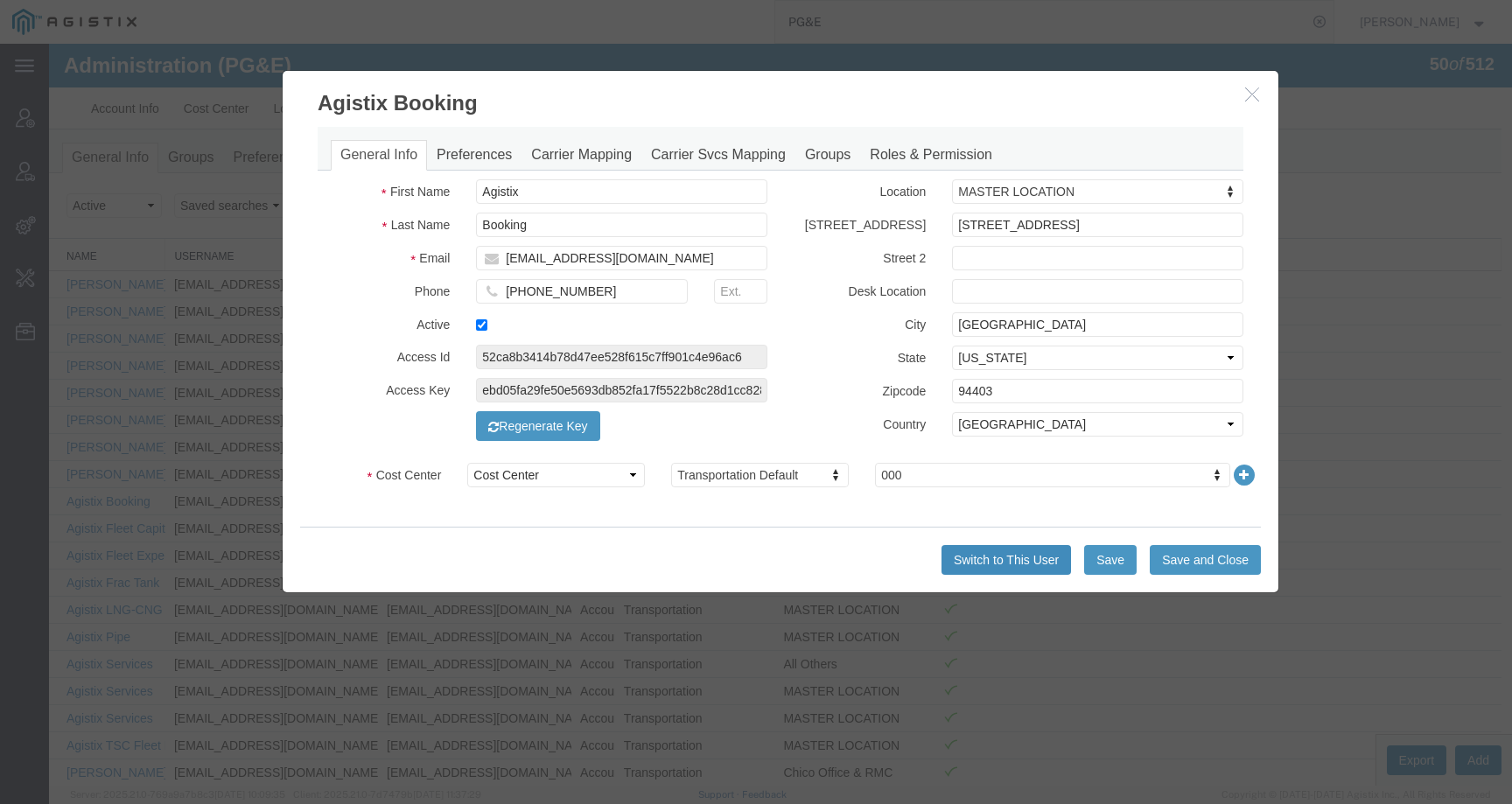
click at [970, 564] on button "Switch to This User" at bounding box center [1006, 559] width 130 height 30
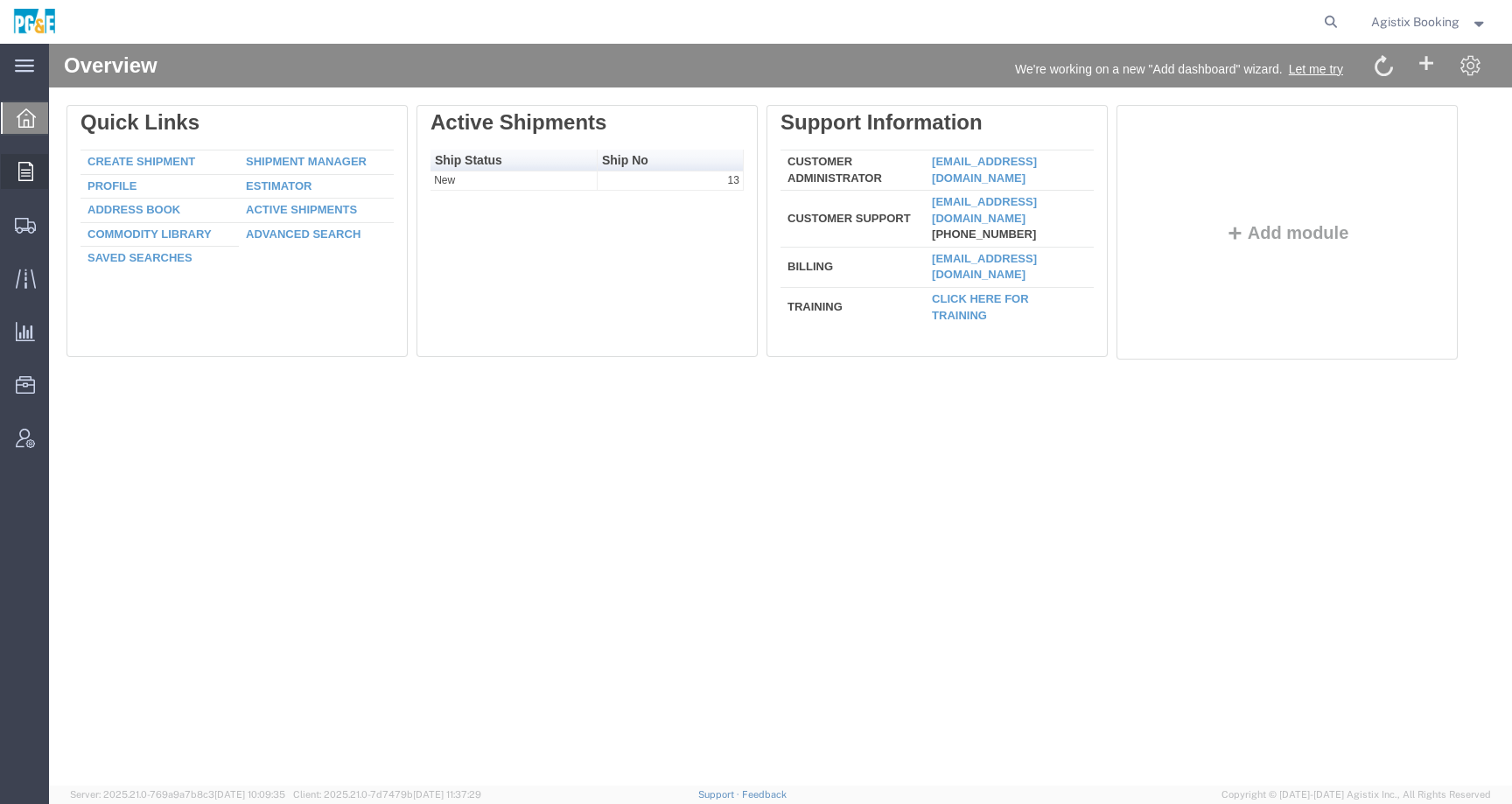
click at [33, 167] on div at bounding box center [25, 172] width 49 height 35
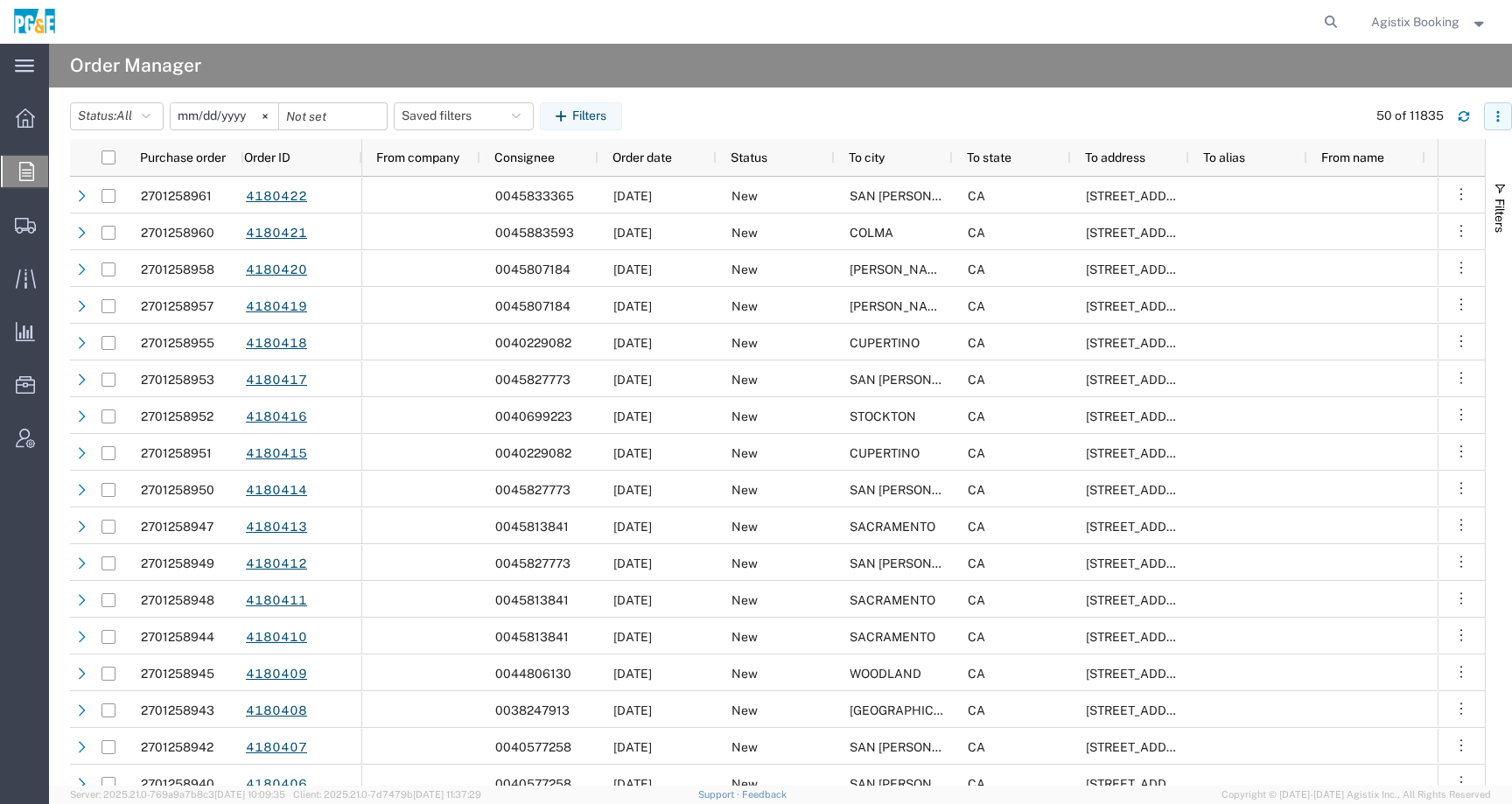
click at [1498, 111] on icon "button" at bounding box center [1497, 111] width 3 height 3
click at [1256, 103] on div "Status: All All Cancelled Orders New Orders Updated Orders 2025-09-15 Saved fil…" at bounding box center [791, 116] width 1442 height 28
click at [601, 109] on button "Filters" at bounding box center [581, 116] width 82 height 28
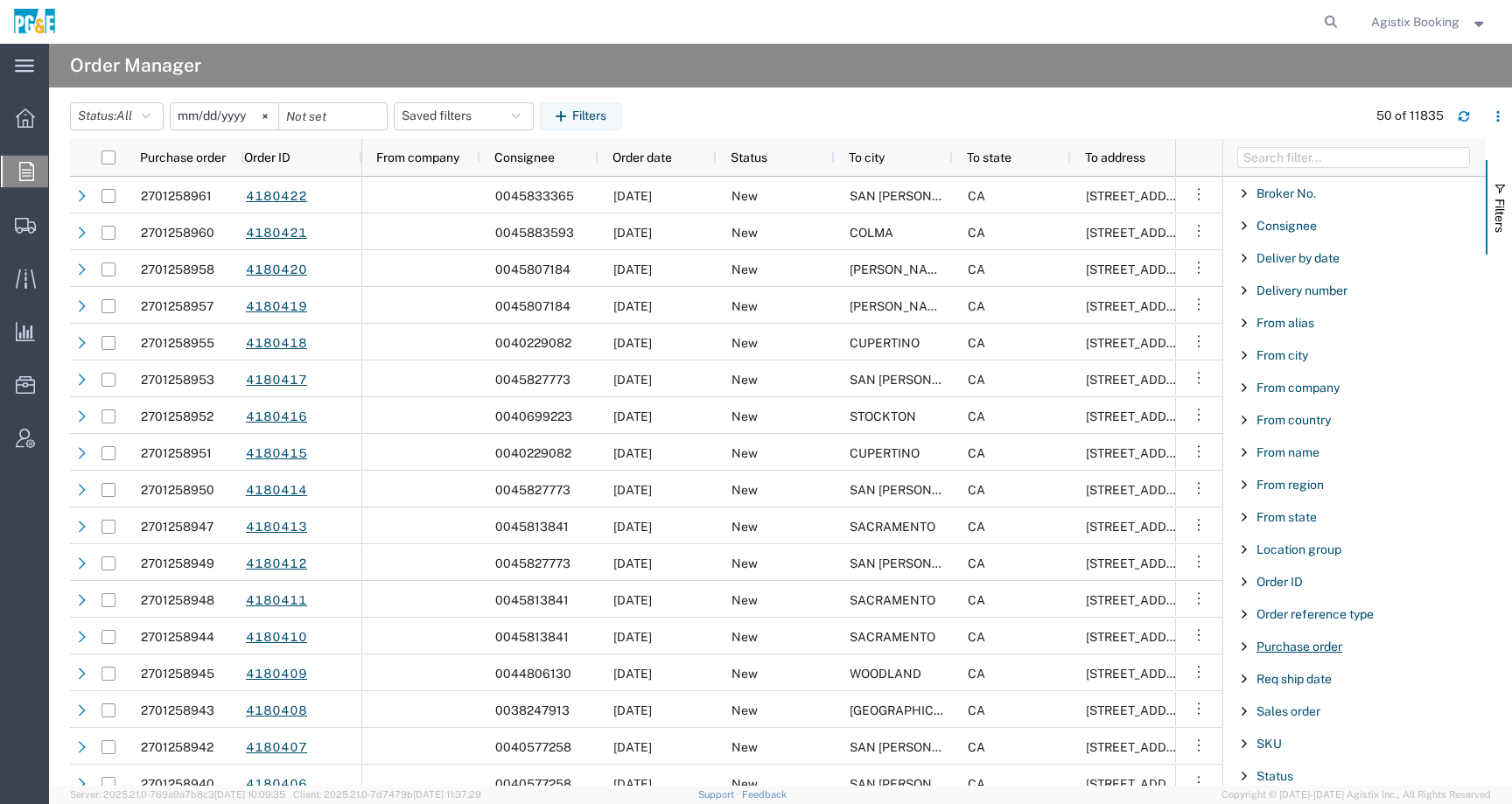
click at [1282, 650] on span "Purchase order" at bounding box center [1299, 646] width 86 height 14
click at [1294, 685] on div "starts with" at bounding box center [1355, 691] width 201 height 14
click at [1292, 721] on input "Filter Value" at bounding box center [1360, 720] width 229 height 21
paste input "2701230689"
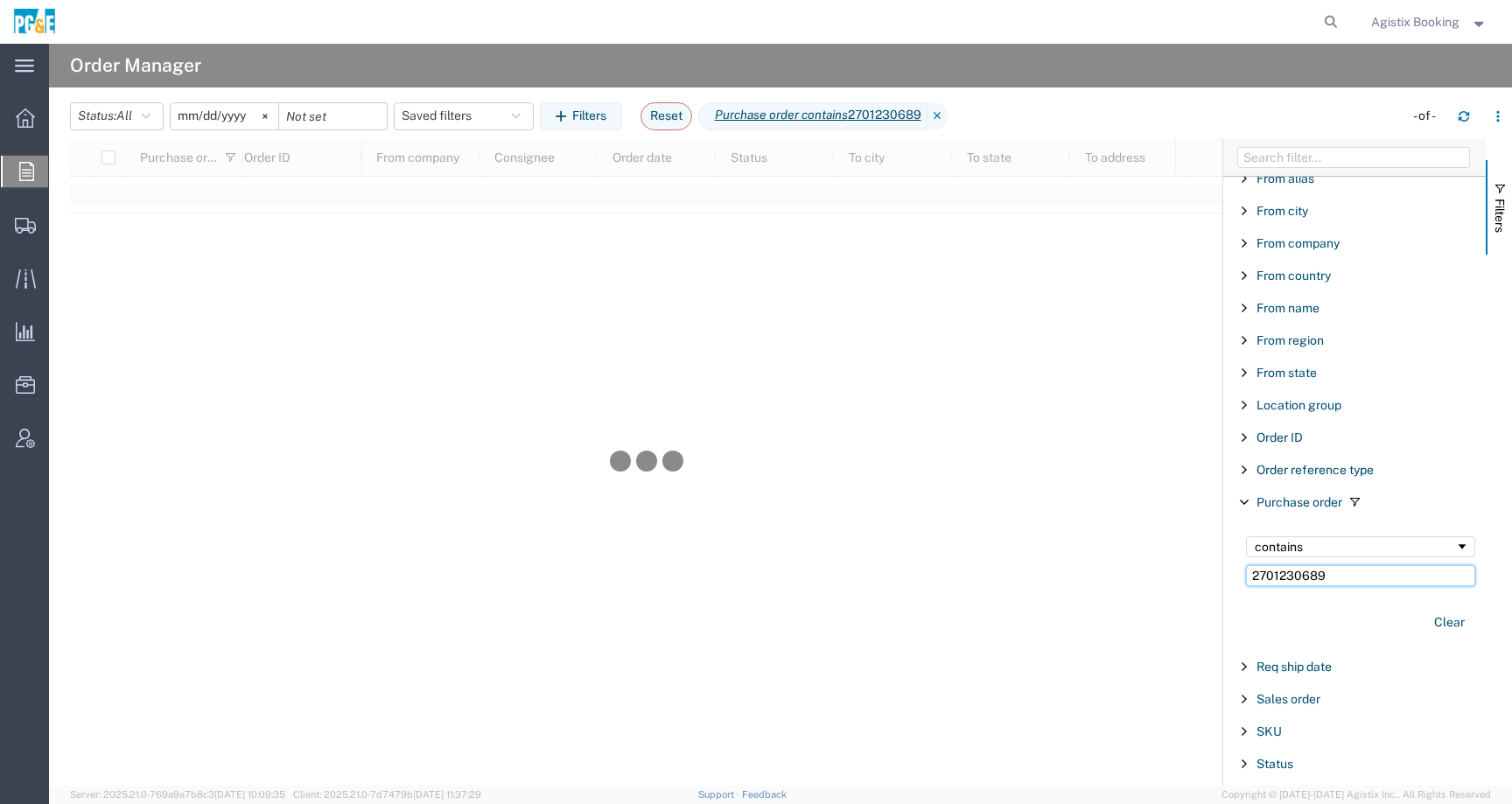
scroll to position [149, 0]
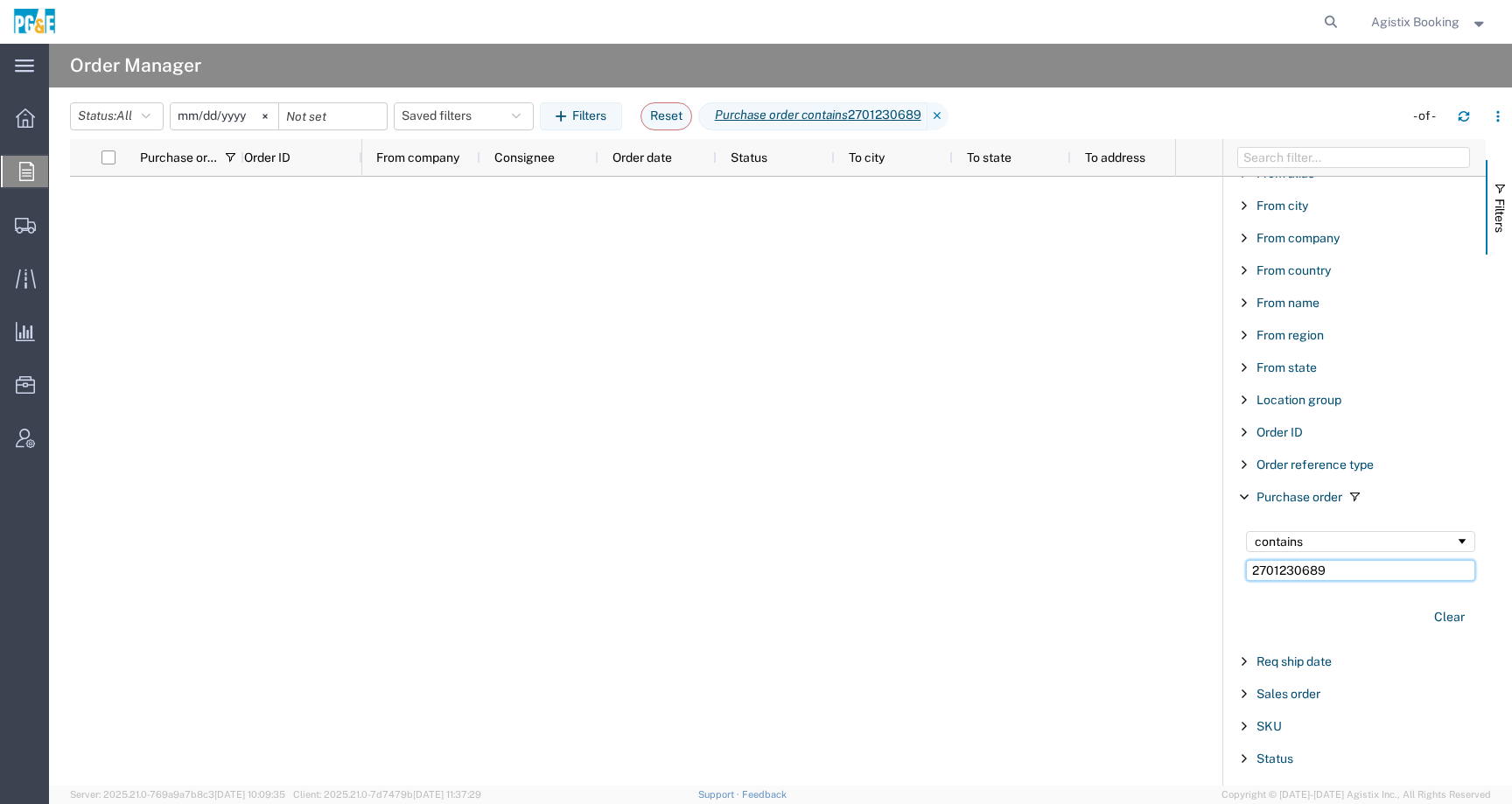
type input "2701230689"
click at [235, 111] on input "2025-09-15" at bounding box center [224, 116] width 107 height 26
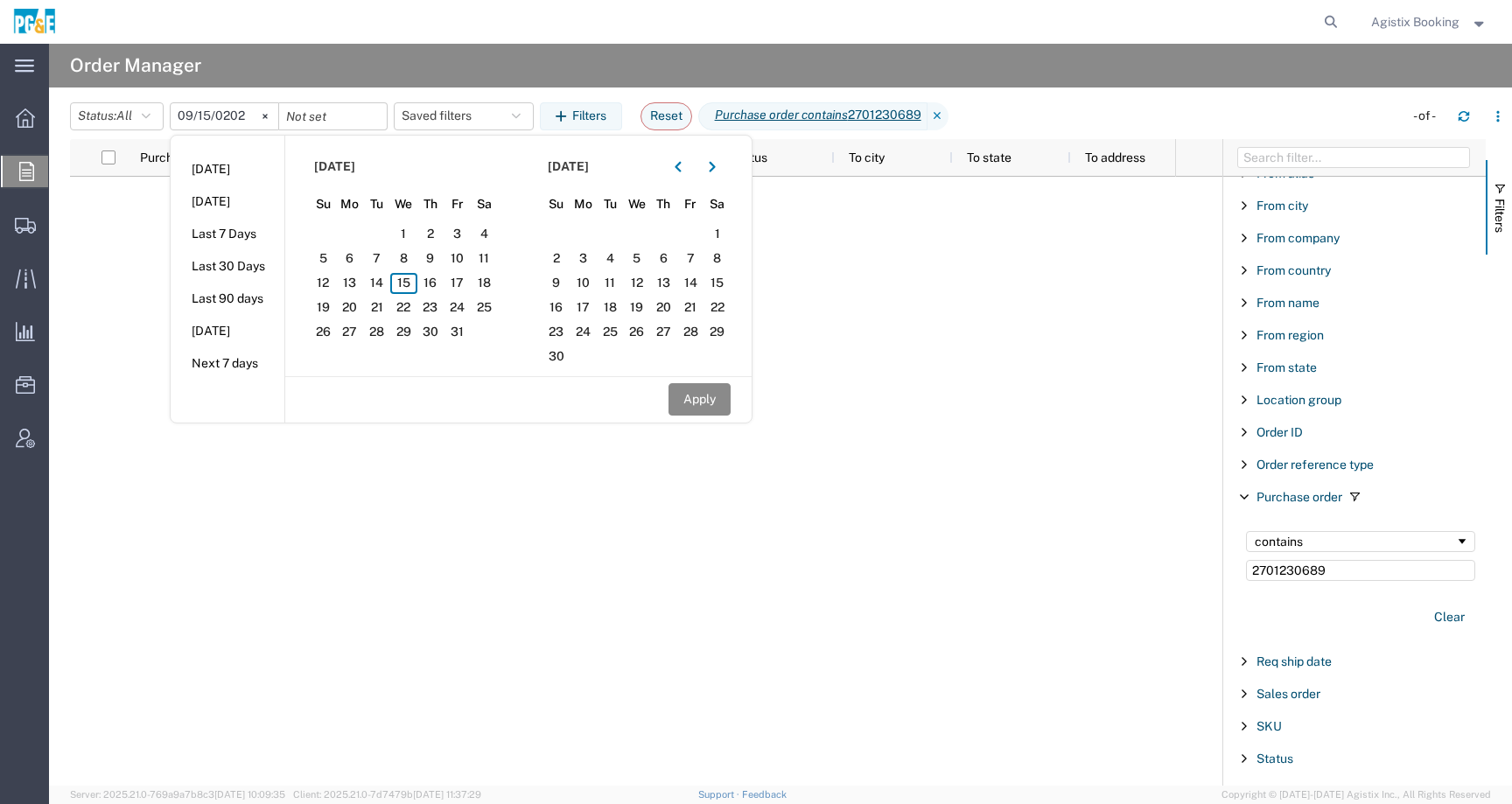
type input "2023-09-15"
click at [709, 402] on button "Apply" at bounding box center [700, 399] width 62 height 32
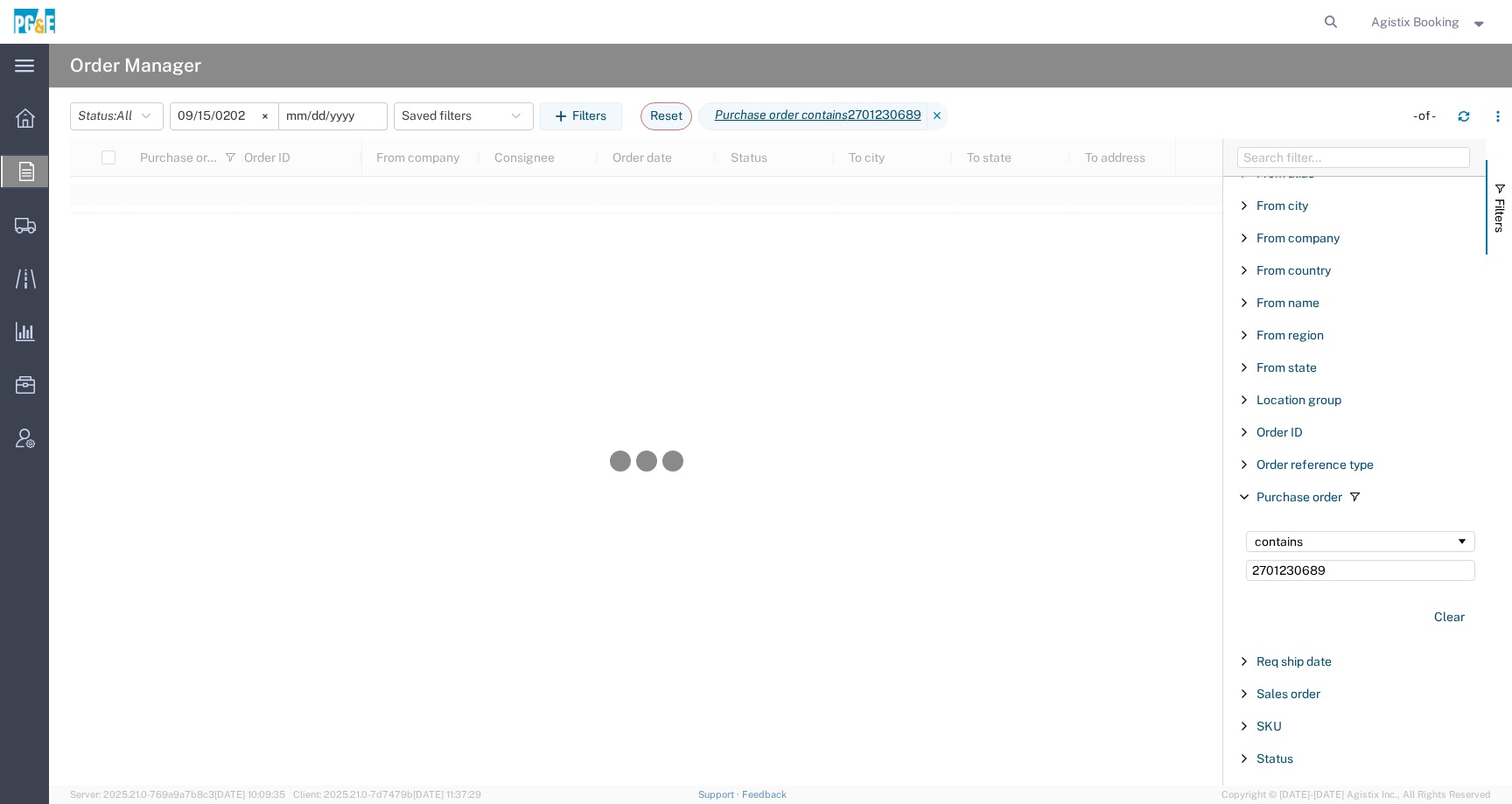
click at [334, 120] on input "date" at bounding box center [332, 116] width 107 height 26
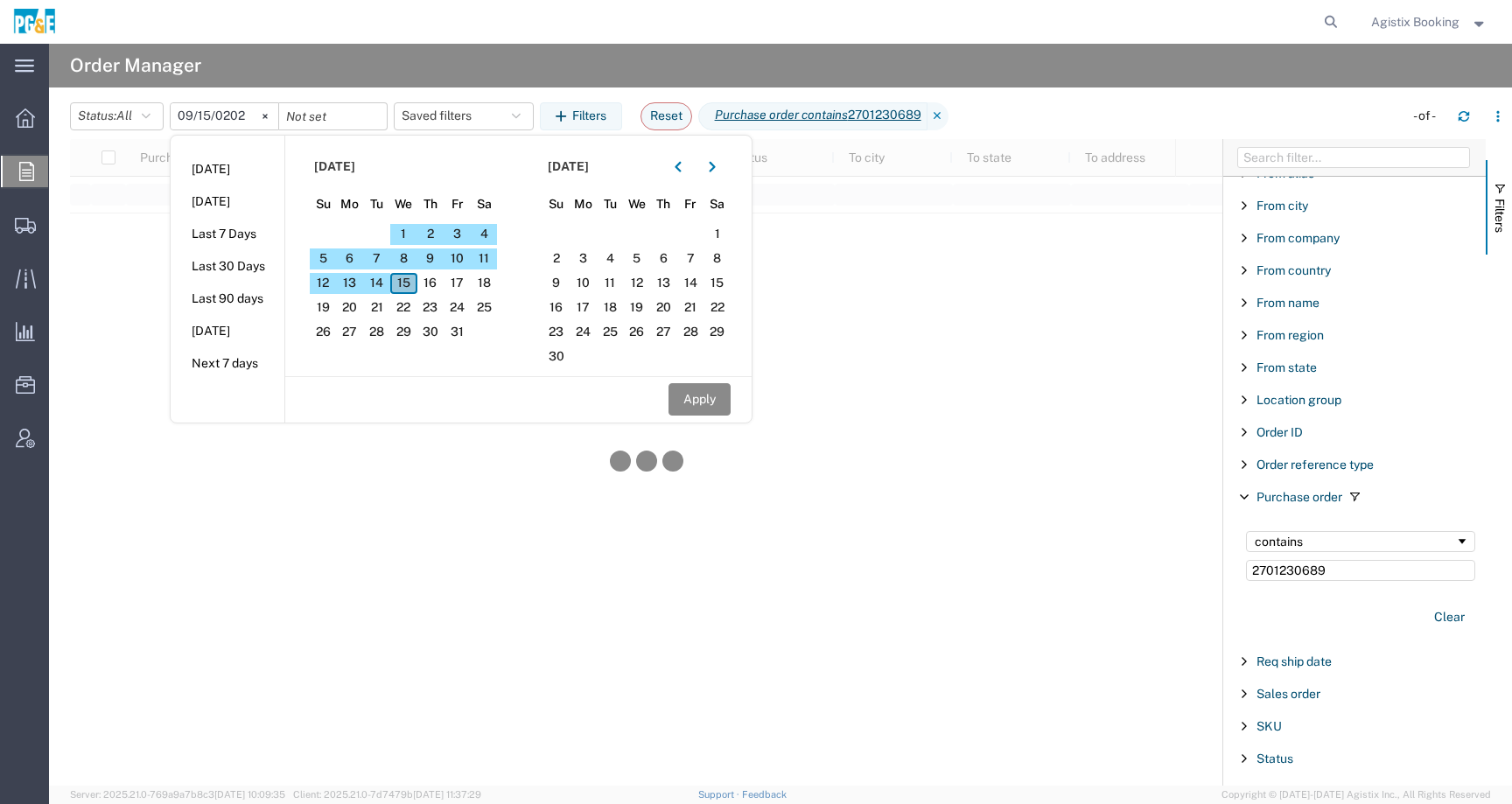
click at [407, 285] on span "15" at bounding box center [404, 284] width 27 height 21
click at [714, 391] on button "Apply" at bounding box center [700, 399] width 62 height 32
type input "2025-10-15"
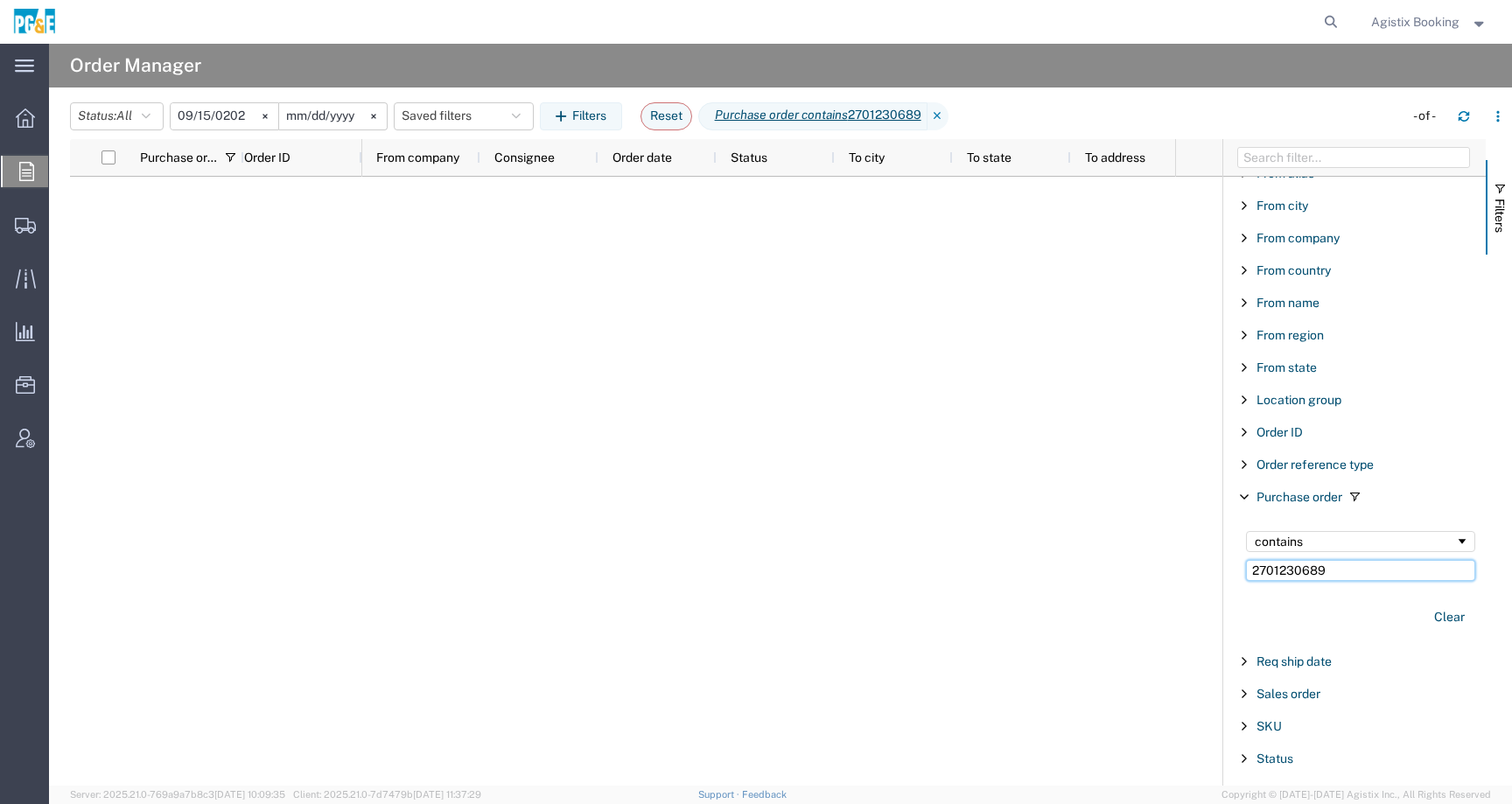
click at [1340, 573] on input "2701230689" at bounding box center [1360, 570] width 229 height 21
click at [1417, 42] on div "Agistix Booking" at bounding box center [1429, 21] width 142 height 44
click at [1417, 27] on span "Agistix Booking" at bounding box center [1415, 22] width 89 height 19
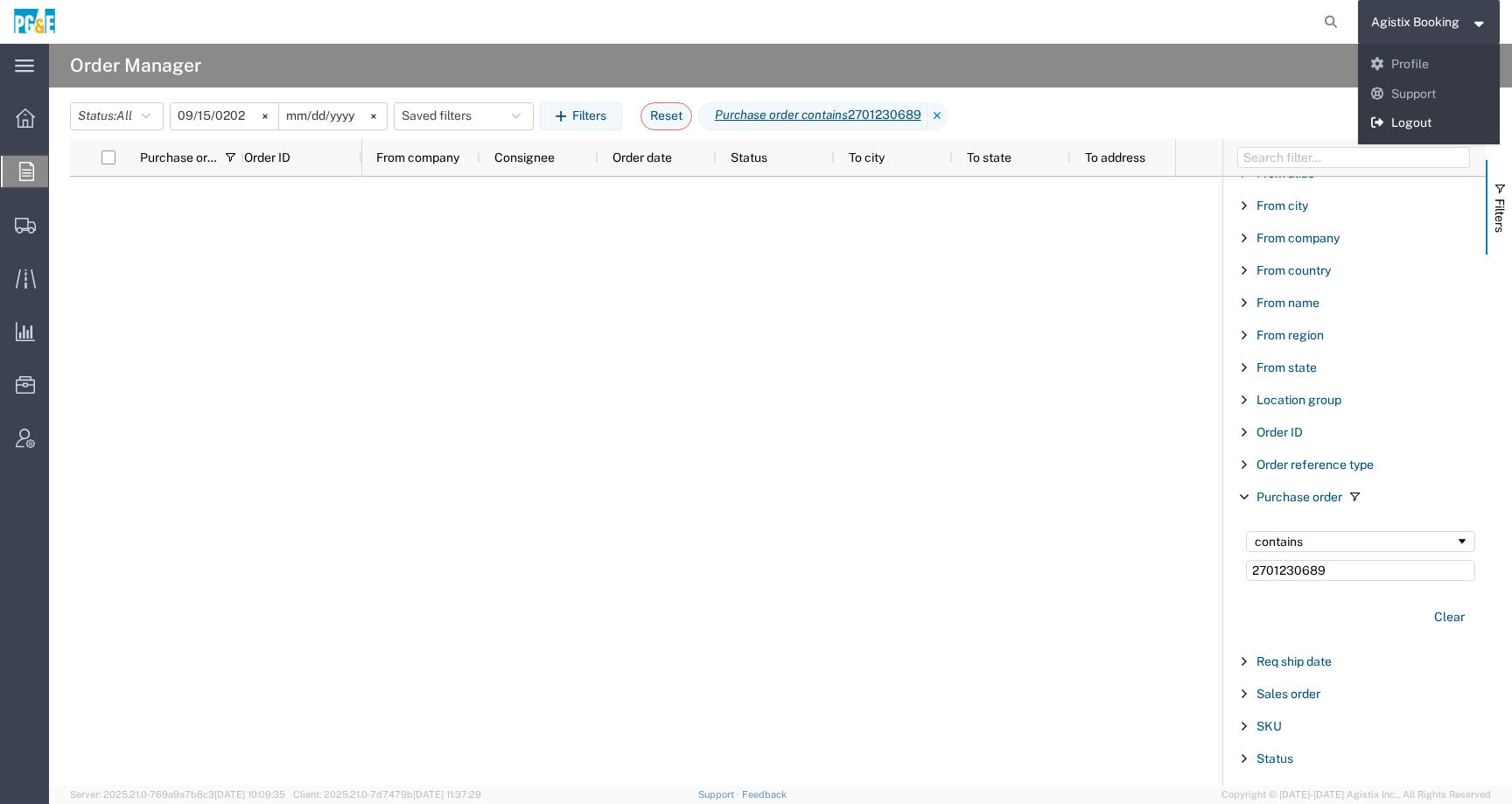
click at [1397, 129] on link "Logout" at bounding box center [1429, 123] width 142 height 30
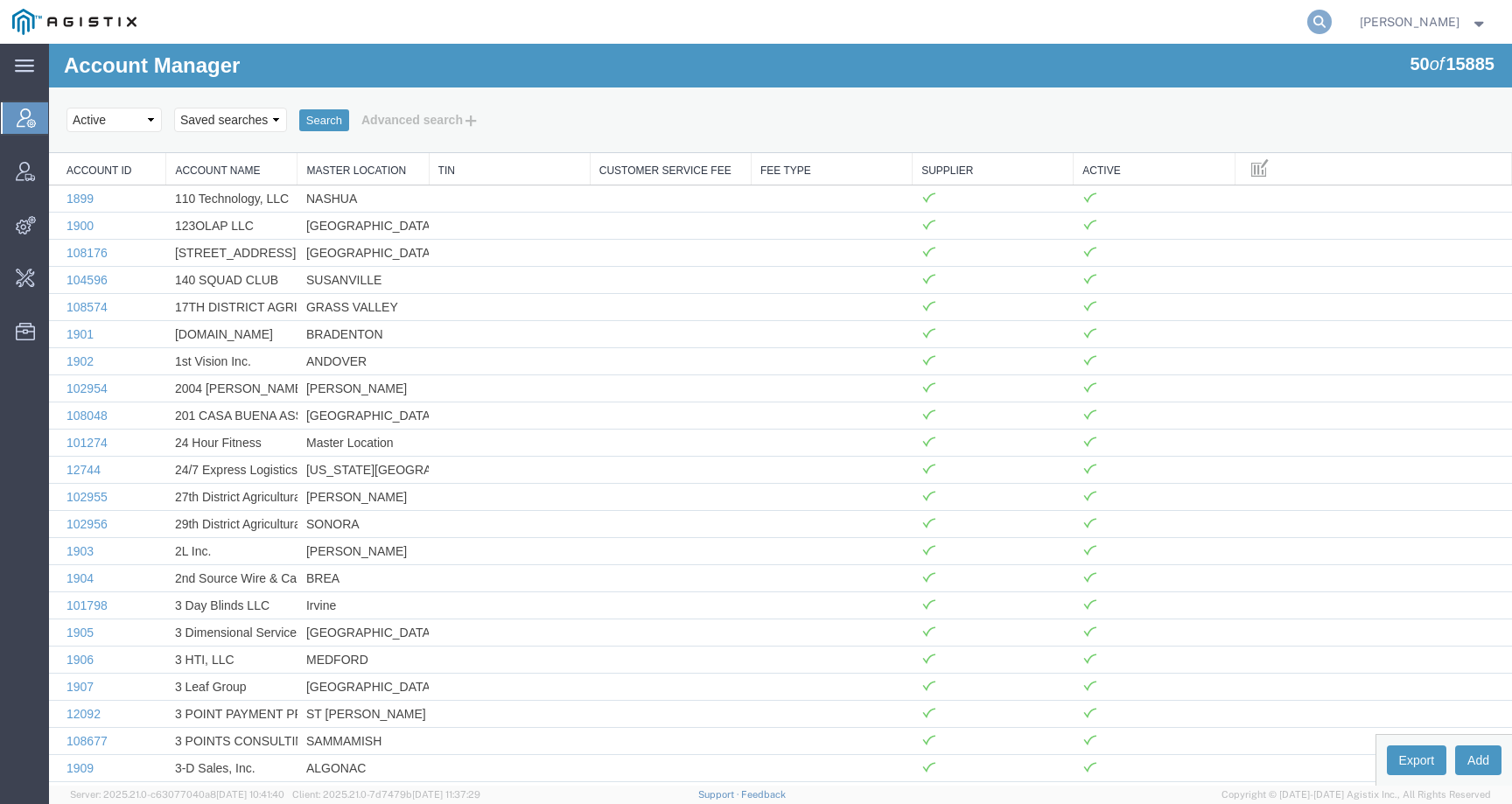
click at [1332, 19] on icon at bounding box center [1319, 21] width 24 height 24
paste input "531367146"
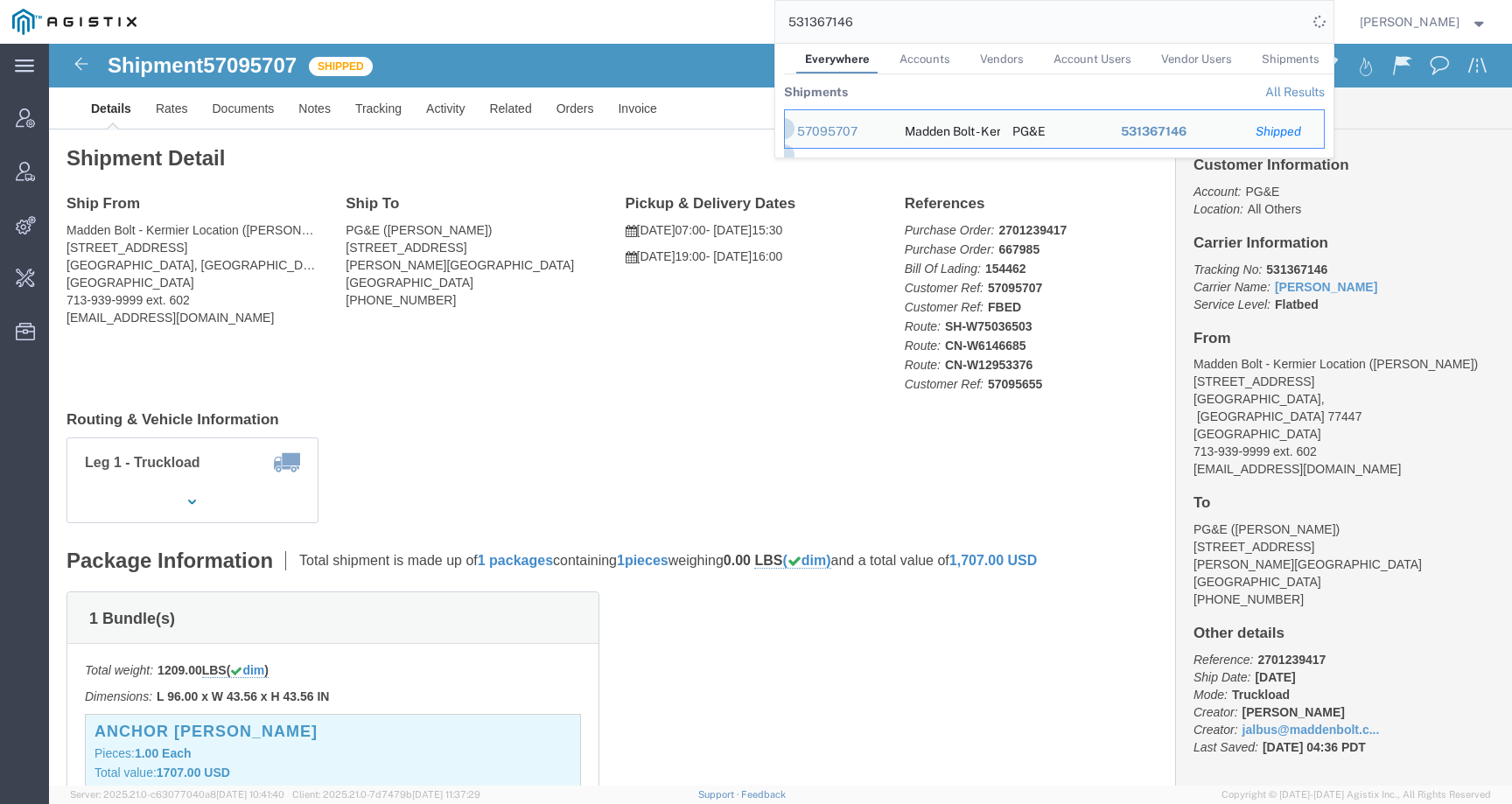
click div "Ship From Madden Bolt - Kermier Location ([GEOGRAPHIC_DATA][PERSON_NAME]) [STRE…"
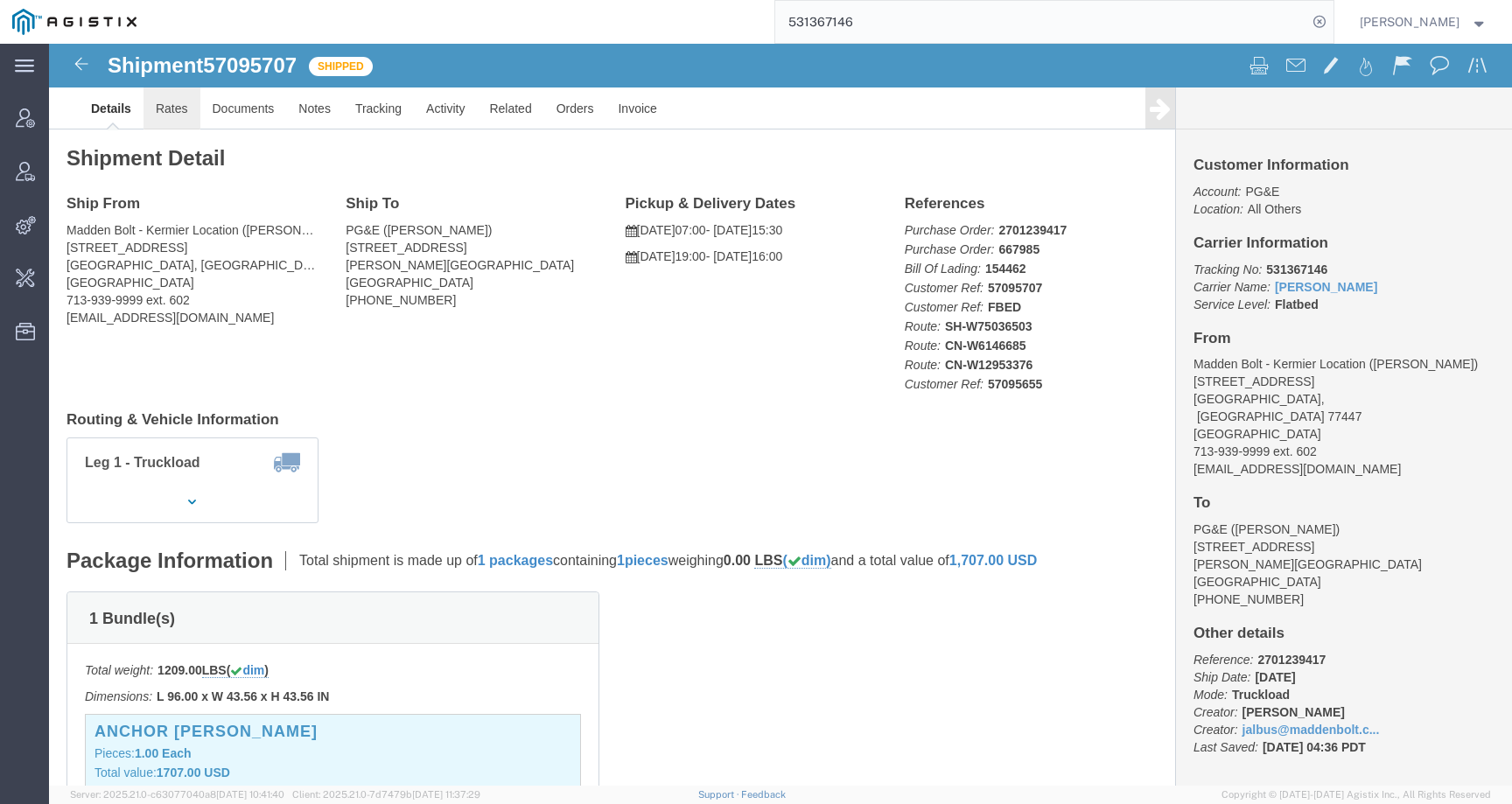
click link "Rates"
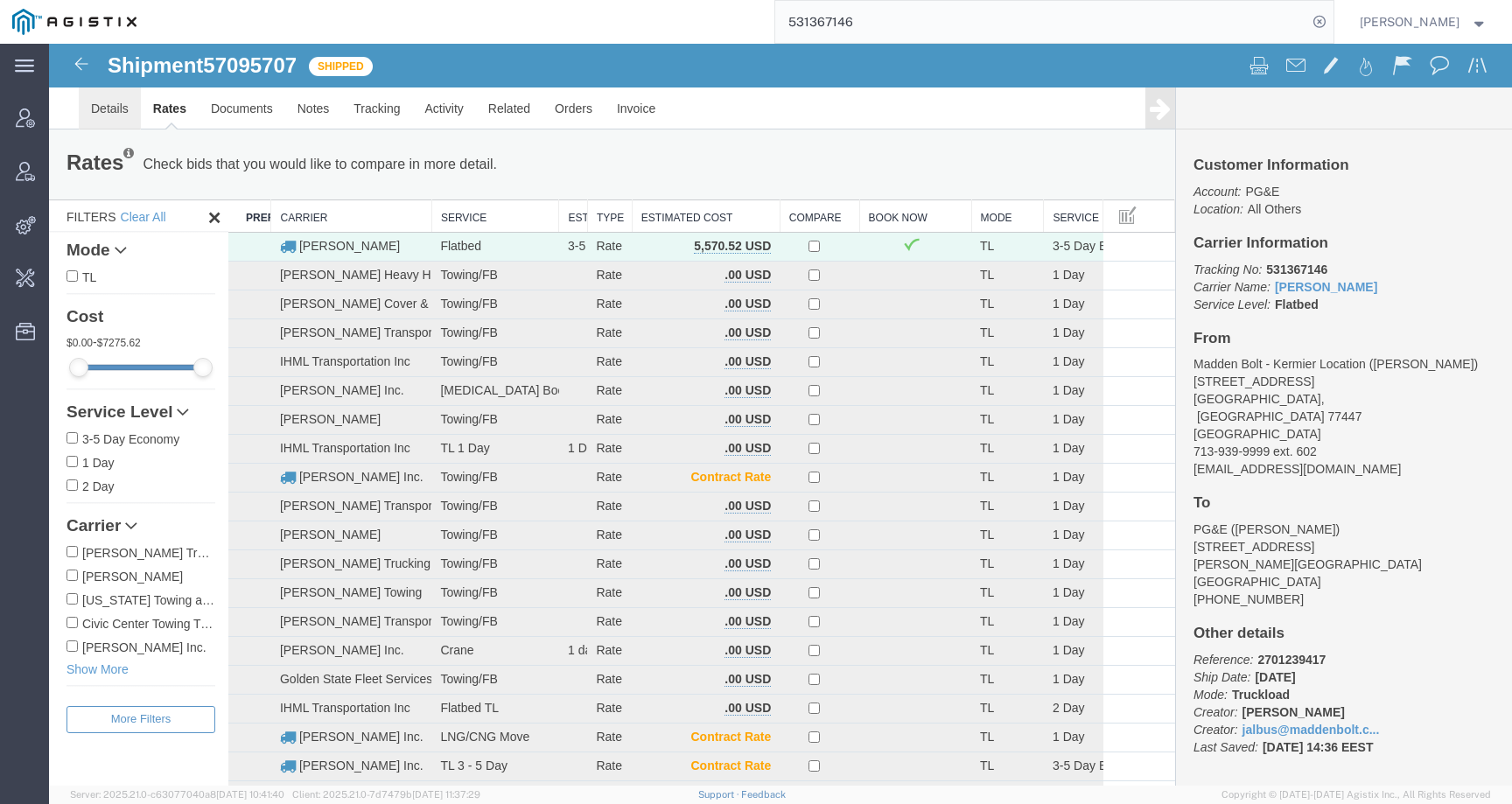
click at [103, 99] on link "Details" at bounding box center [110, 108] width 62 height 42
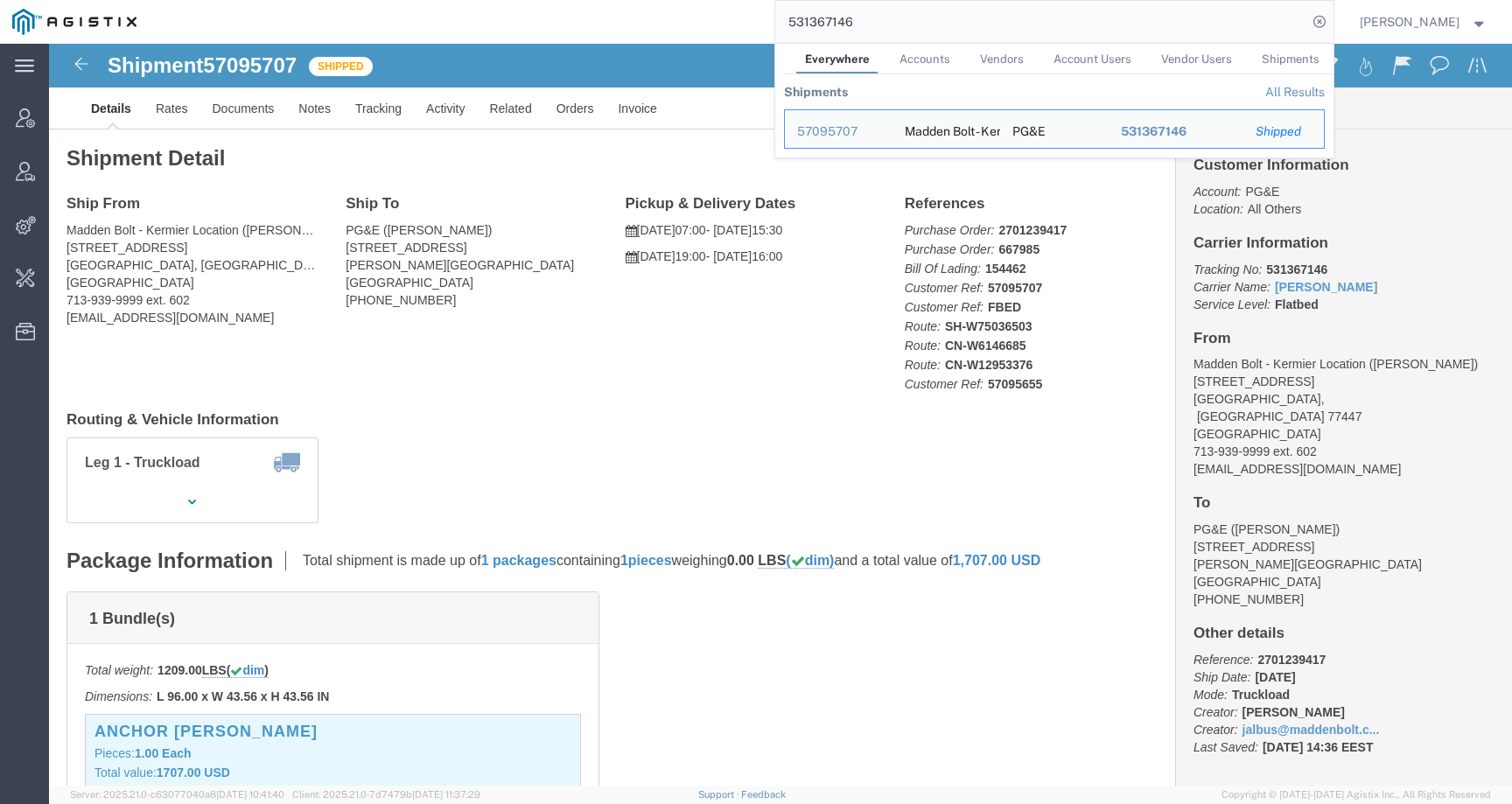
drag, startPoint x: 887, startPoint y: 14, endPoint x: 726, endPoint y: 10, distance: 161.0
click at [726, 10] on div "531367146 Everywhere Accounts Vendors Account Users Vendor Users Shipments Ship…" at bounding box center [741, 21] width 1184 height 44
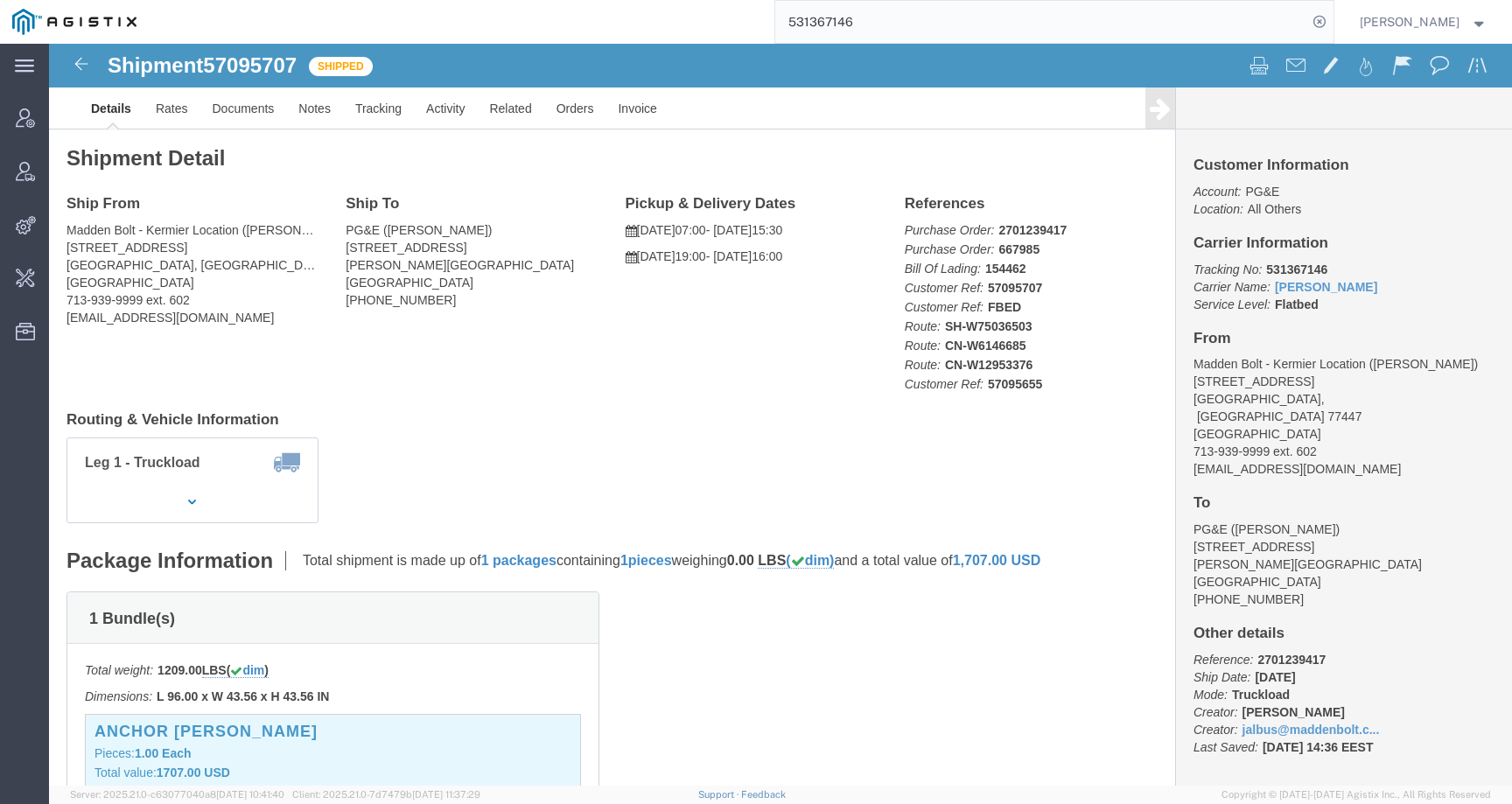
drag, startPoint x: 882, startPoint y: 29, endPoint x: 766, endPoint y: 27, distance: 116.0
click at [766, 27] on div "531367146" at bounding box center [741, 21] width 1184 height 44
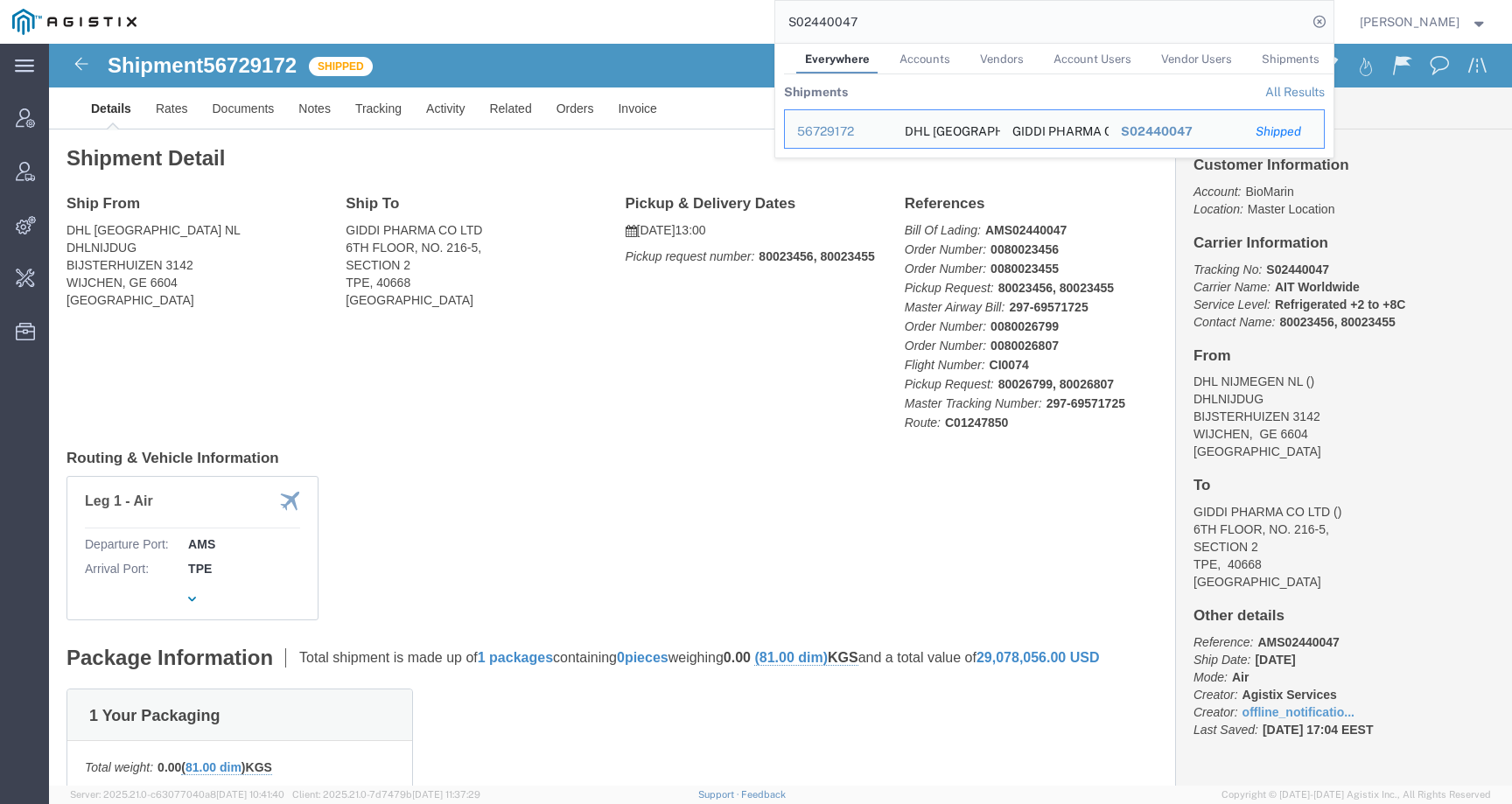
click at [861, 26] on input "S02440047" at bounding box center [1041, 21] width 532 height 42
paste input "56758973"
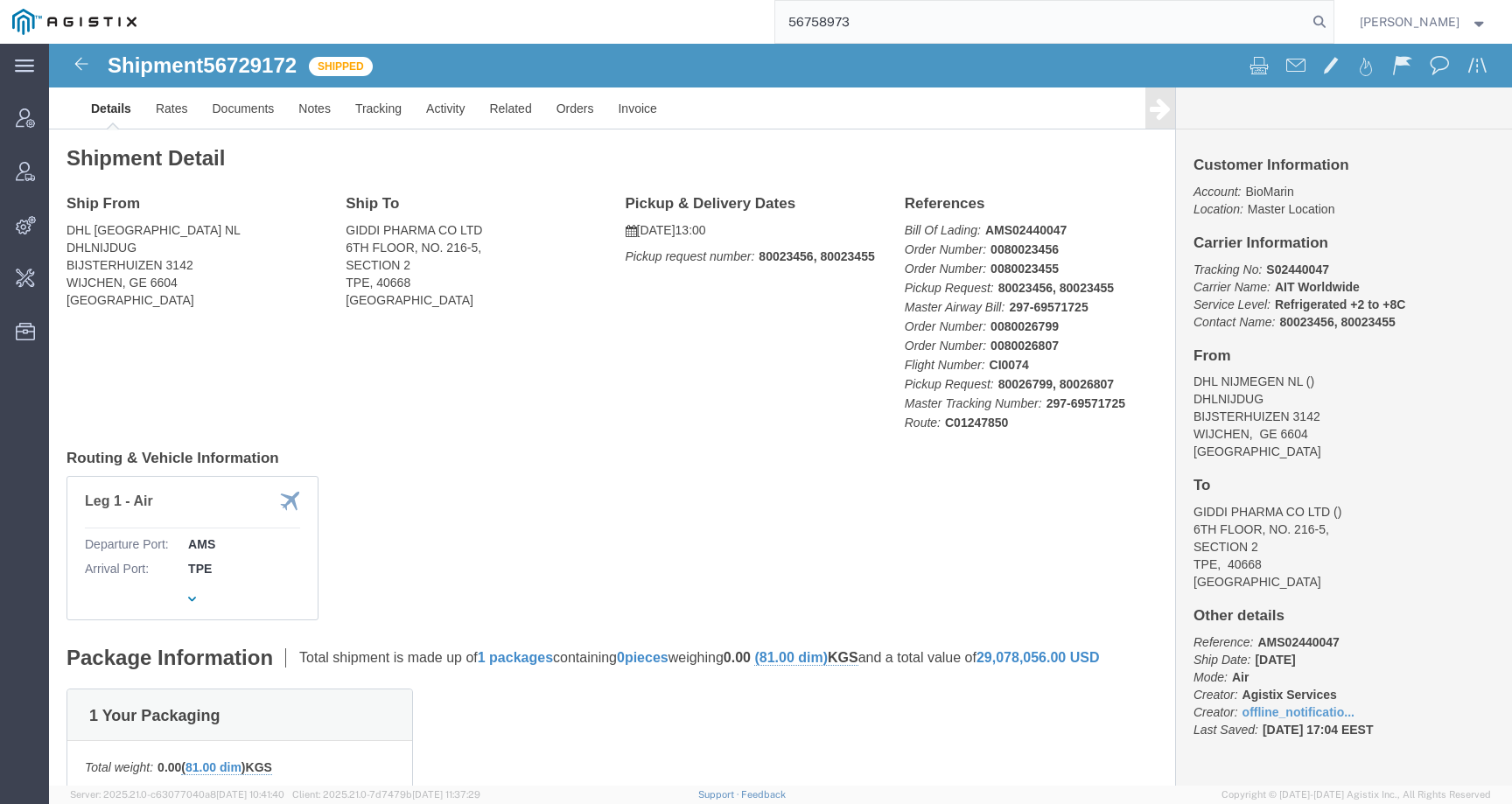
type input "56758973"
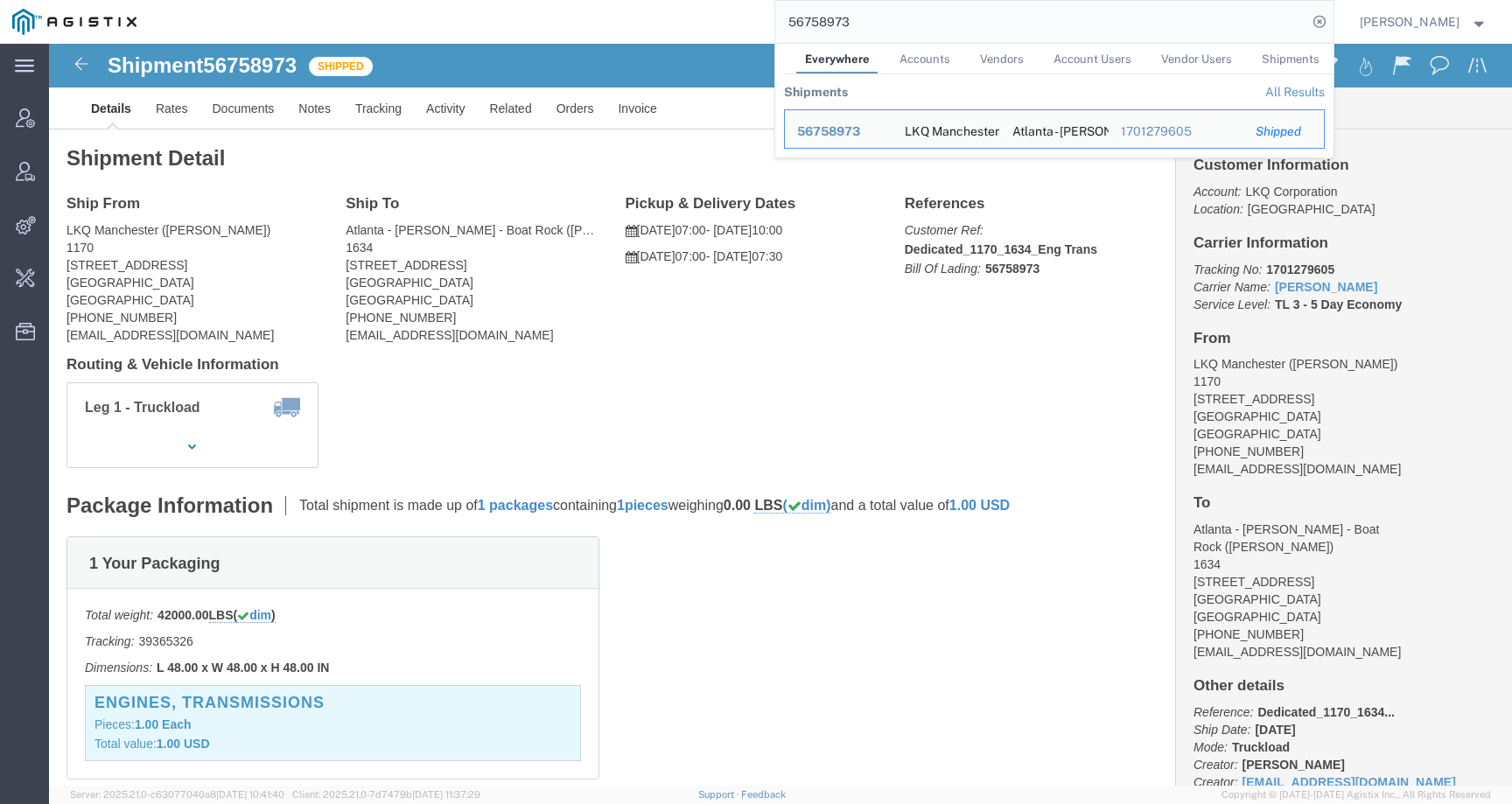
click div "Shipment Detail Ship From LKQ [GEOGRAPHIC_DATA] ([PERSON_NAME]) [STREET_ADDRESS…"
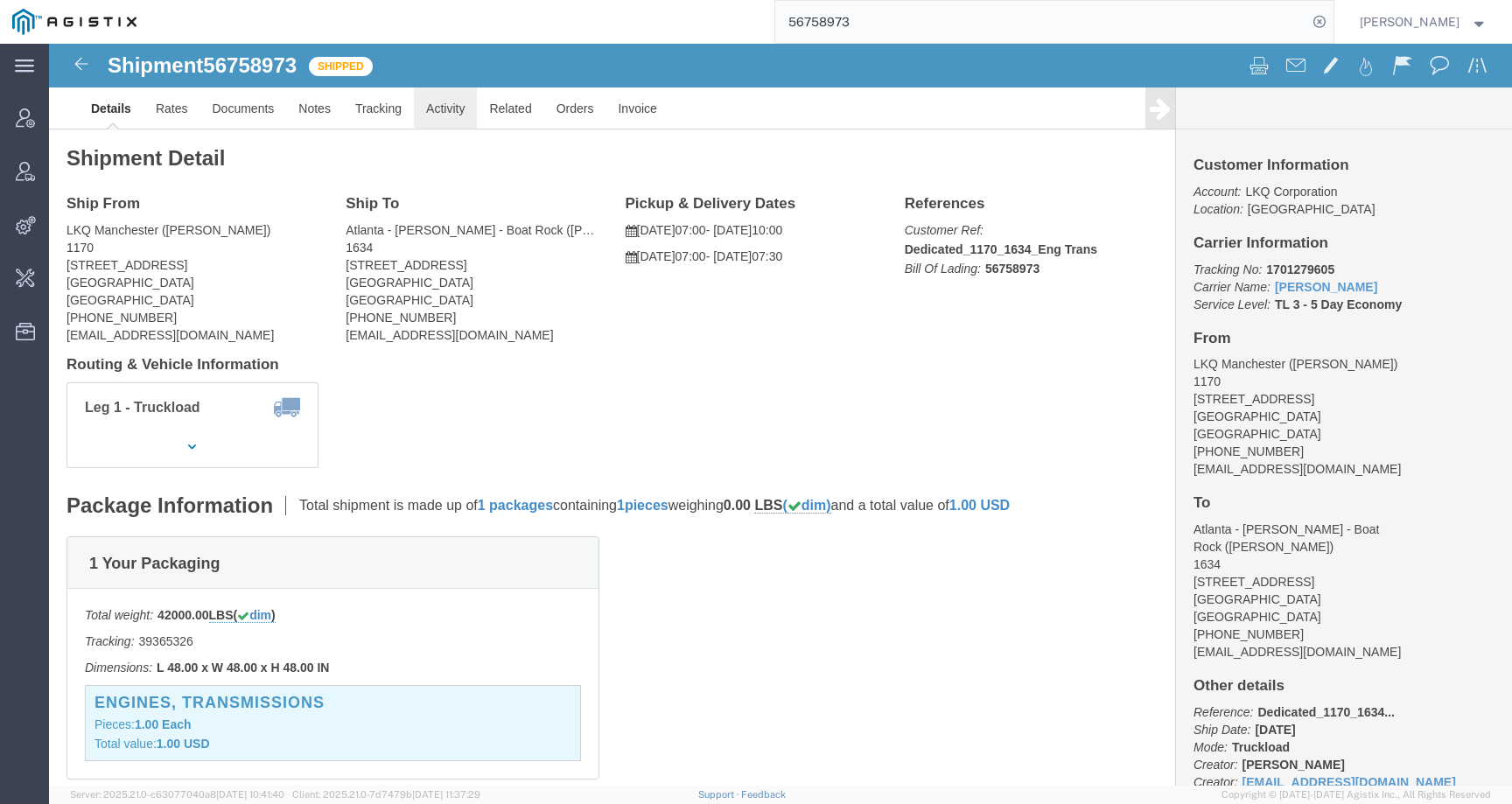
click link "Activity"
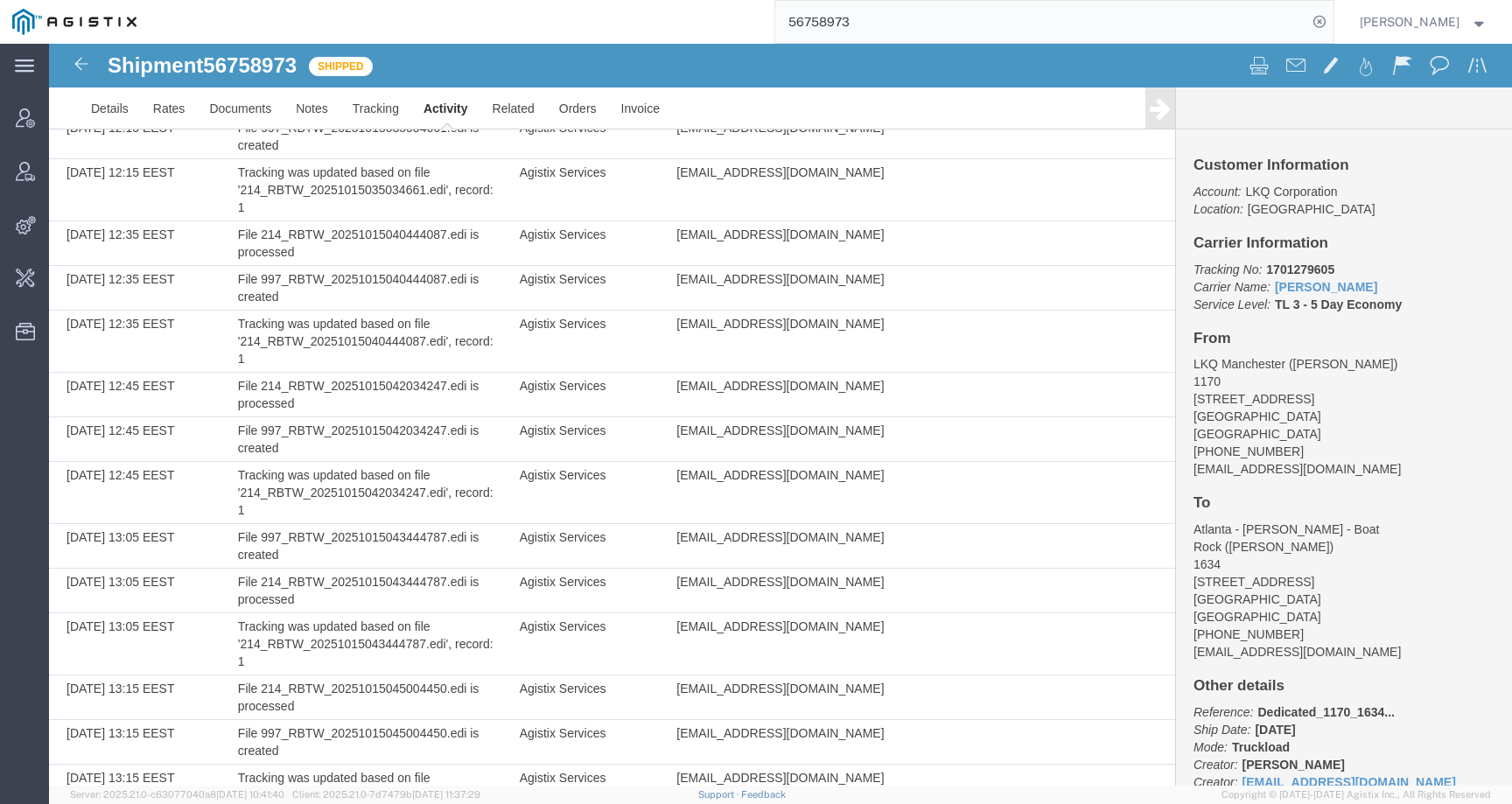
scroll to position [14567, 0]
